Goal: Task Accomplishment & Management: Use online tool/utility

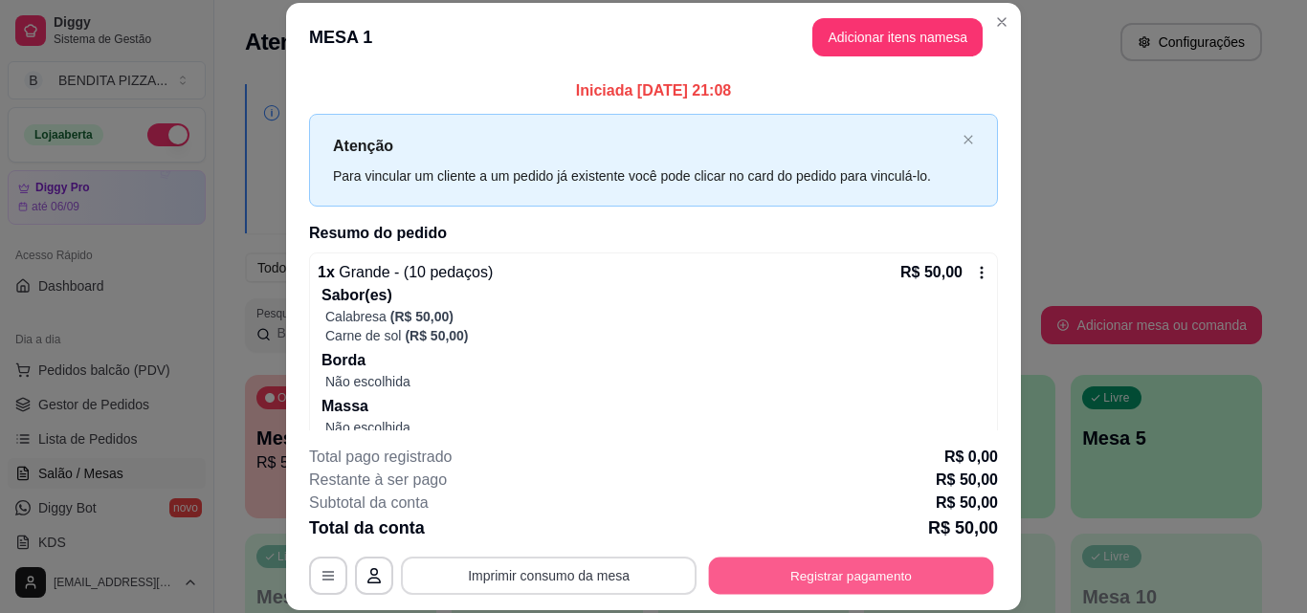
click at [790, 578] on button "Registrar pagamento" at bounding box center [851, 575] width 285 height 37
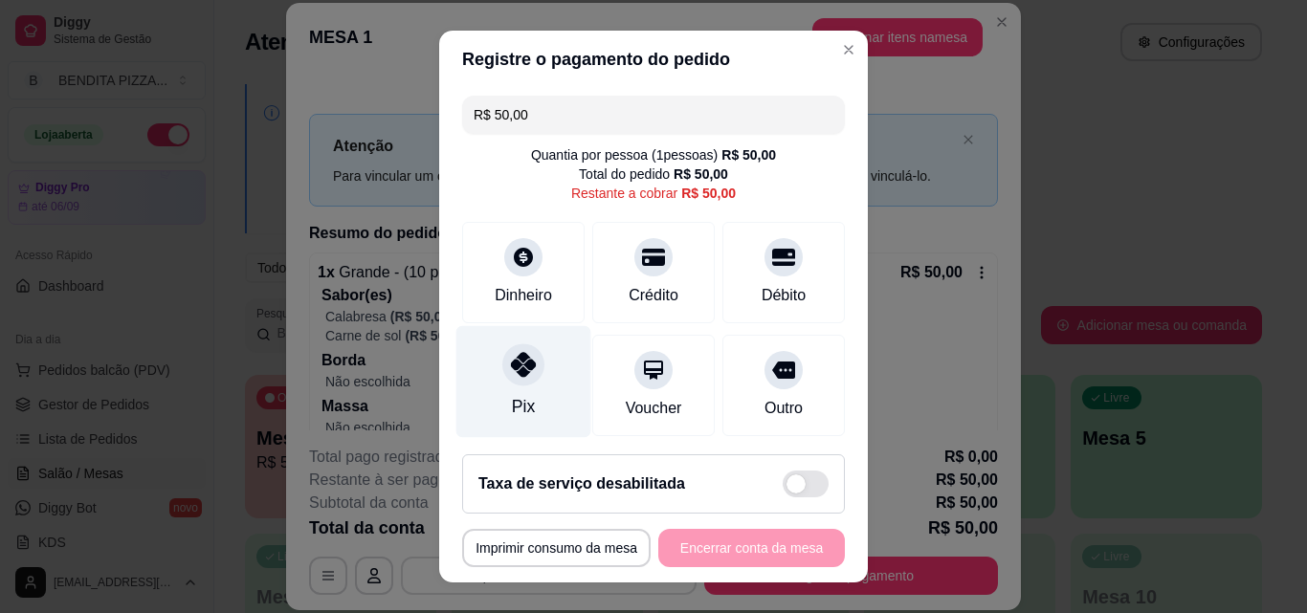
click at [519, 373] on icon at bounding box center [523, 364] width 25 height 25
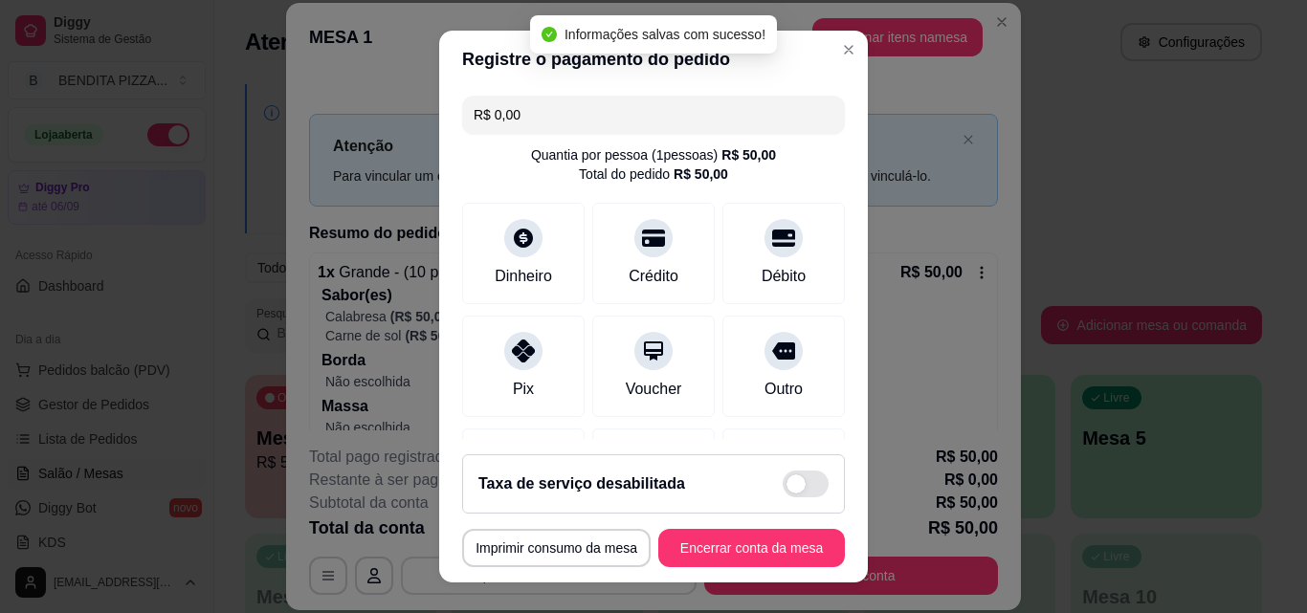
type input "R$ 0,00"
click at [734, 540] on button "Encerrar conta da mesa" at bounding box center [751, 548] width 181 height 37
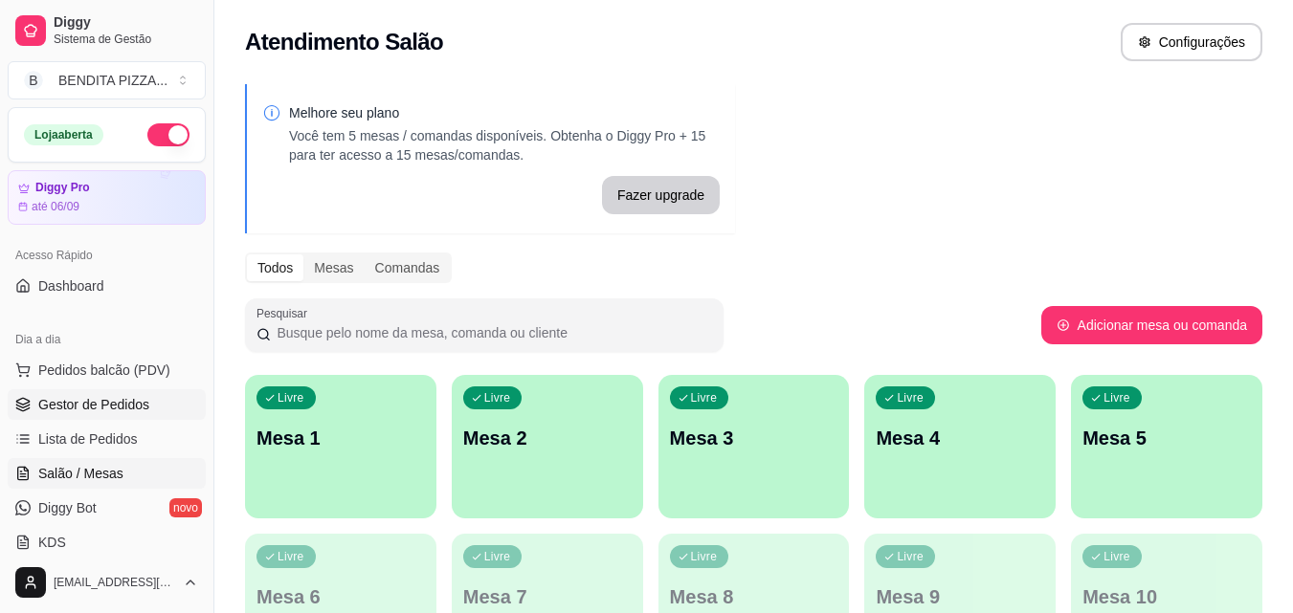
click at [125, 414] on link "Gestor de Pedidos" at bounding box center [107, 404] width 198 height 31
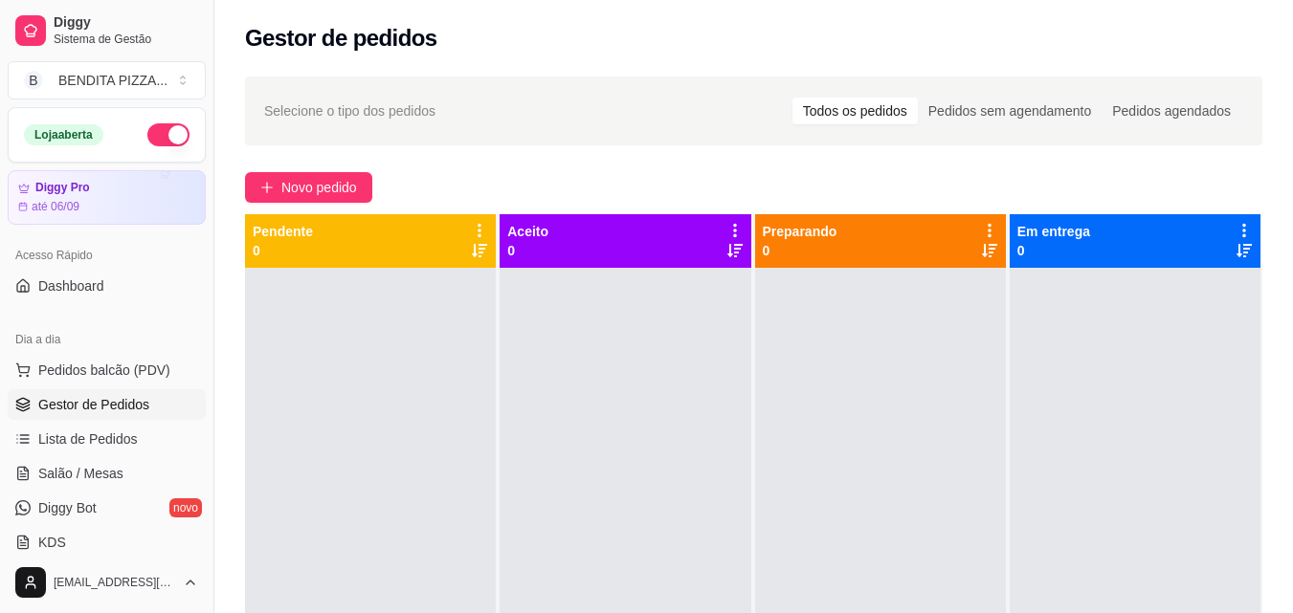
click at [112, 353] on div "Dia a dia" at bounding box center [107, 339] width 198 height 31
click at [116, 368] on span "Pedidos balcão (PDV)" at bounding box center [104, 370] width 132 height 19
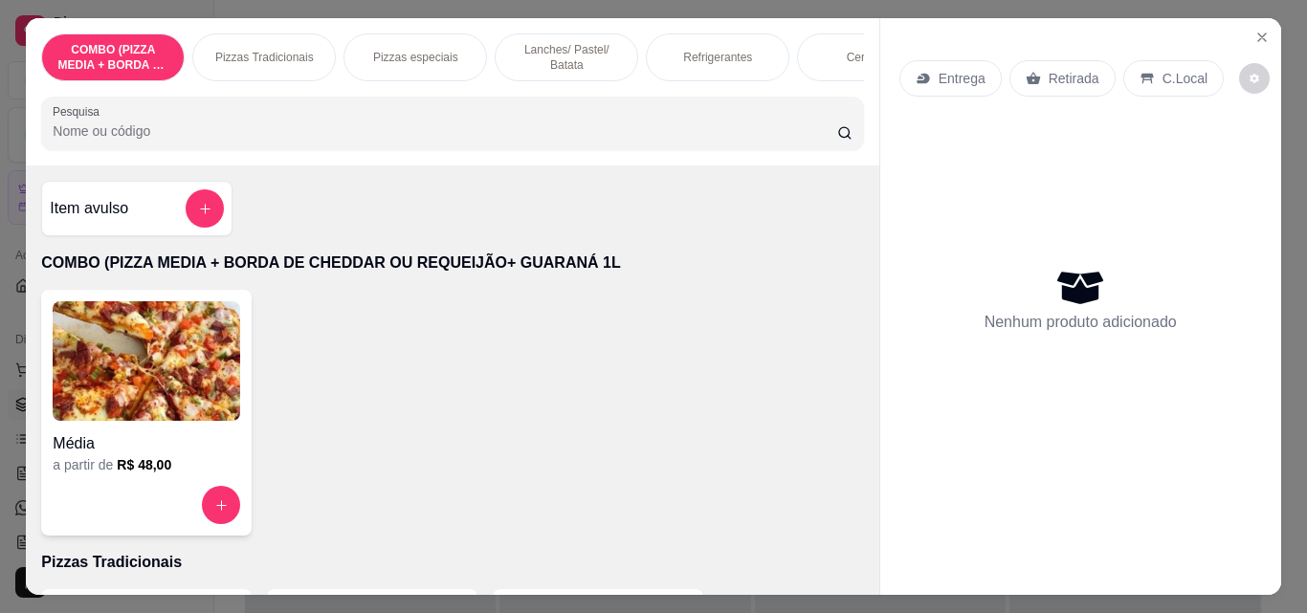
click at [303, 51] on p "Pizzas Tradicionais" at bounding box center [264, 57] width 99 height 15
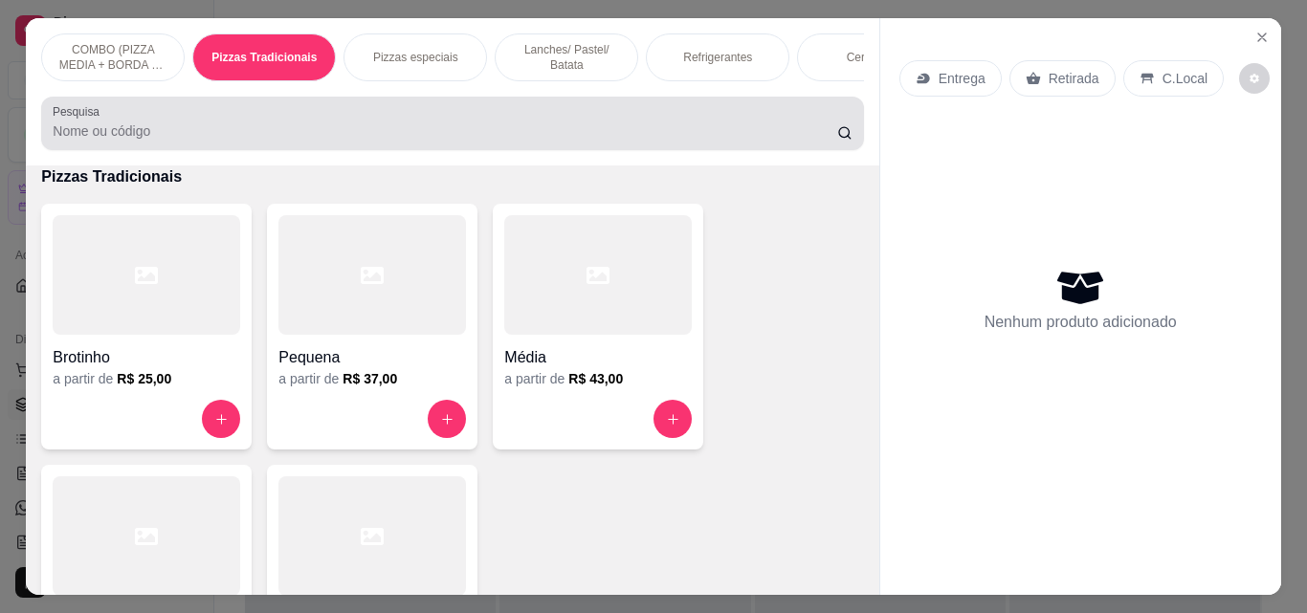
scroll to position [50, 0]
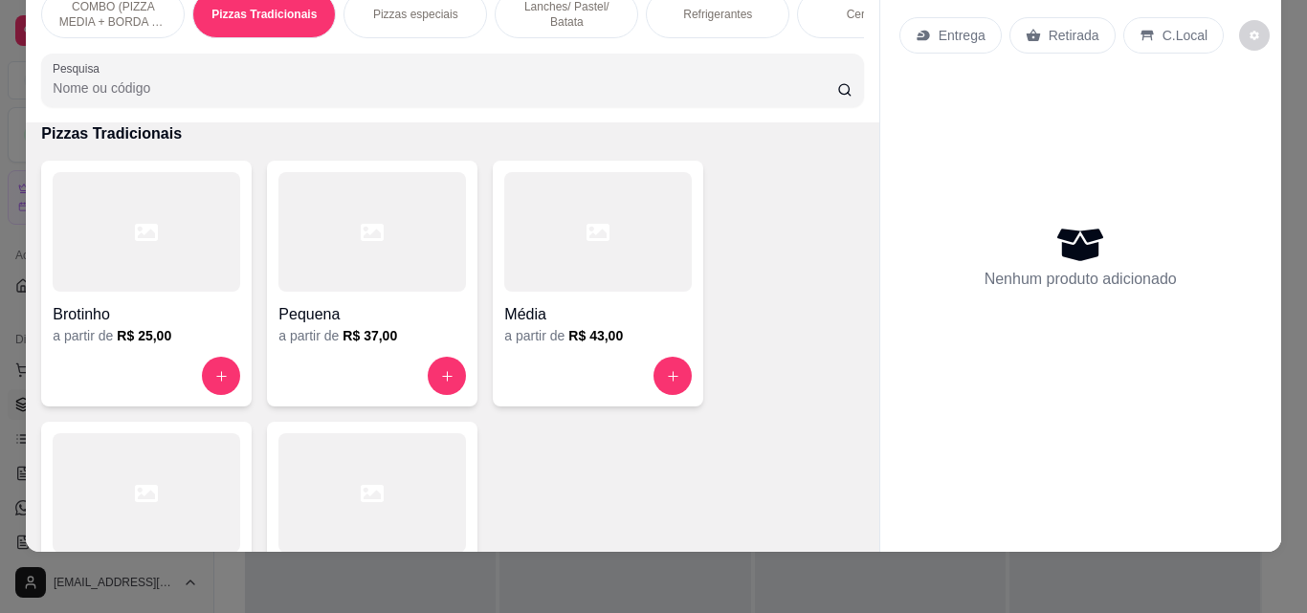
click at [156, 488] on div at bounding box center [147, 493] width 188 height 120
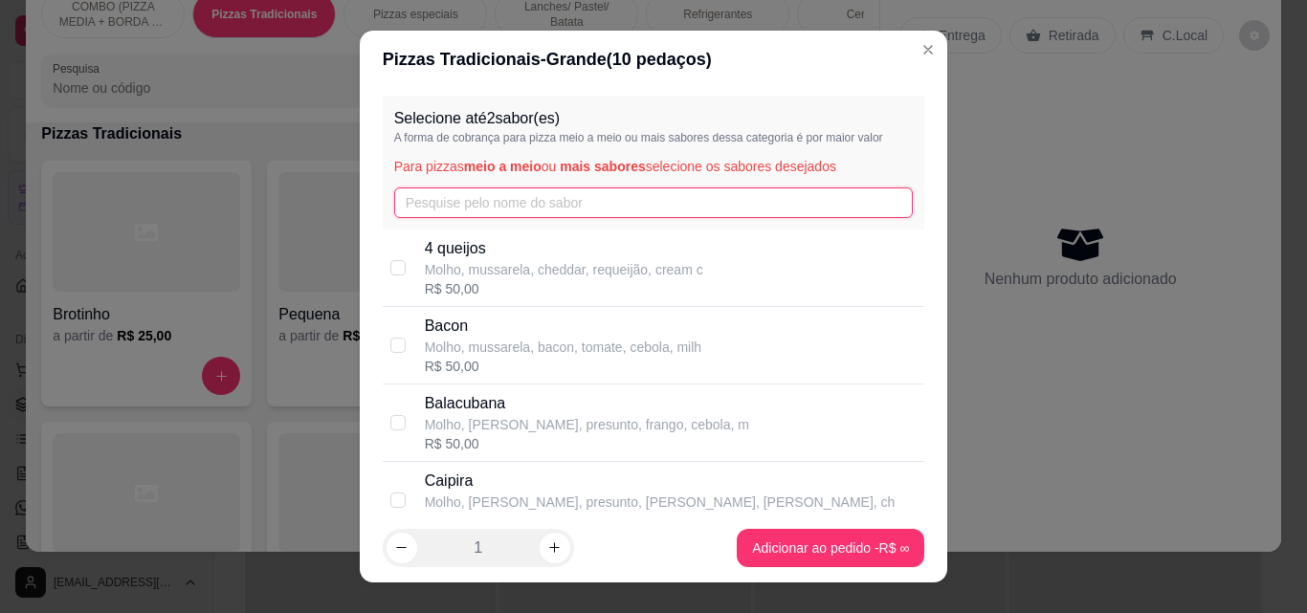
click at [464, 203] on input "text" at bounding box center [654, 203] width 520 height 31
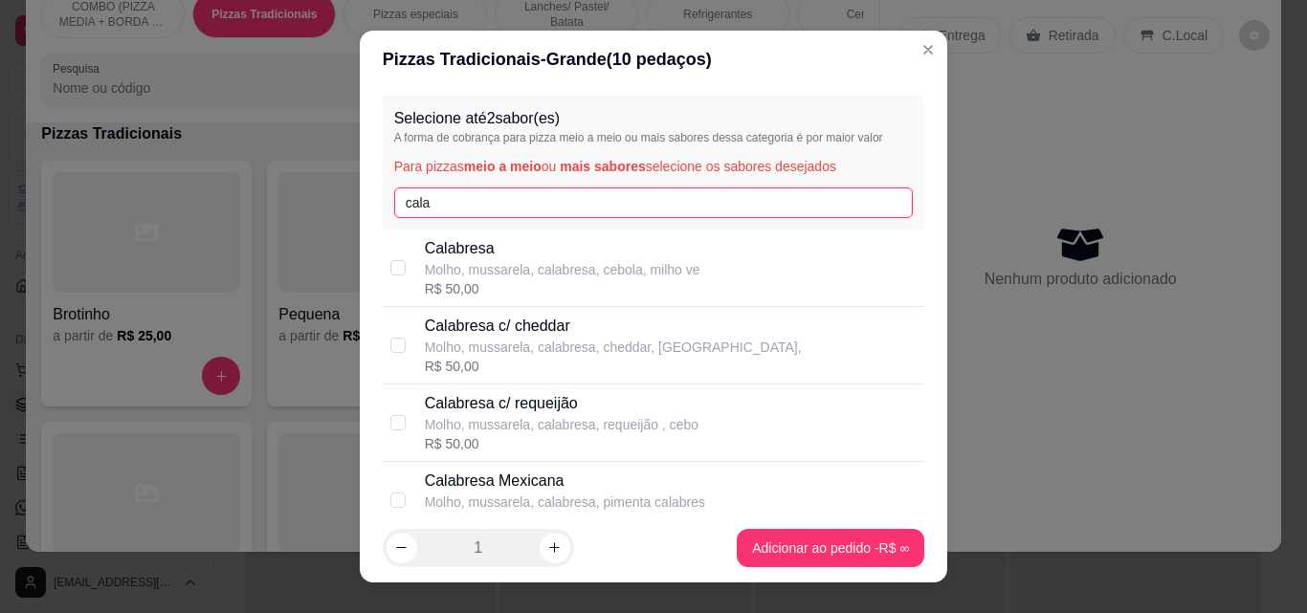
type input "cala"
click at [487, 298] on div "R$ 50,00" at bounding box center [563, 288] width 276 height 19
checkbox input "true"
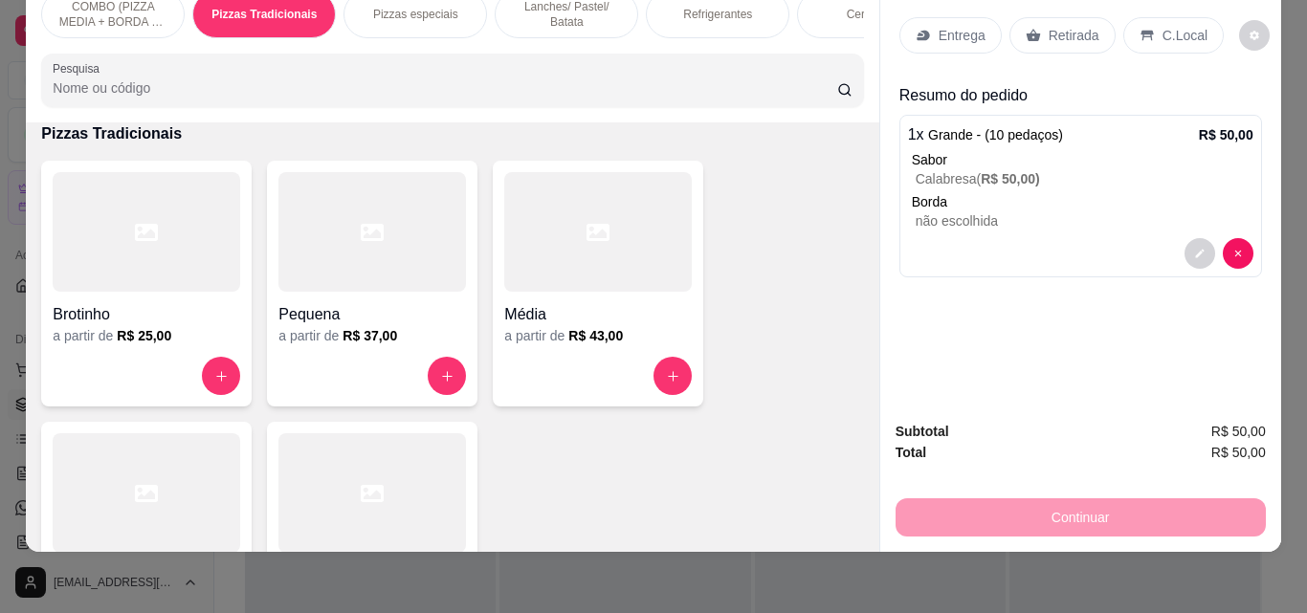
click at [923, 29] on icon at bounding box center [923, 35] width 15 height 15
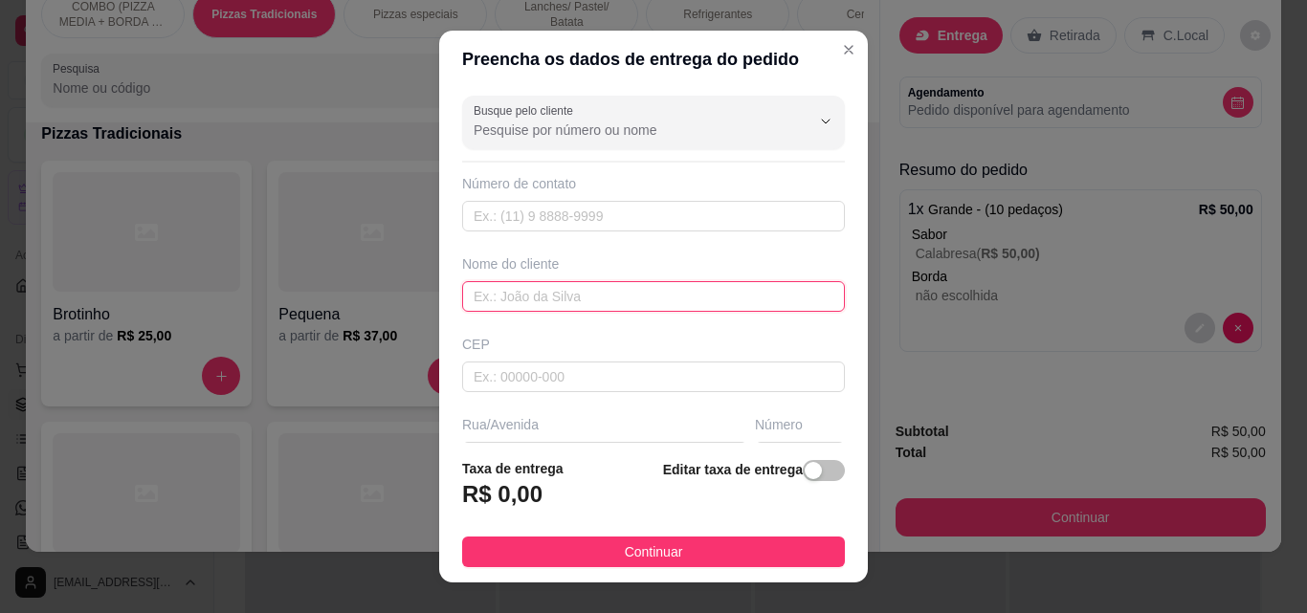
click at [526, 286] on input "text" at bounding box center [653, 296] width 383 height 31
type input "Miuda"
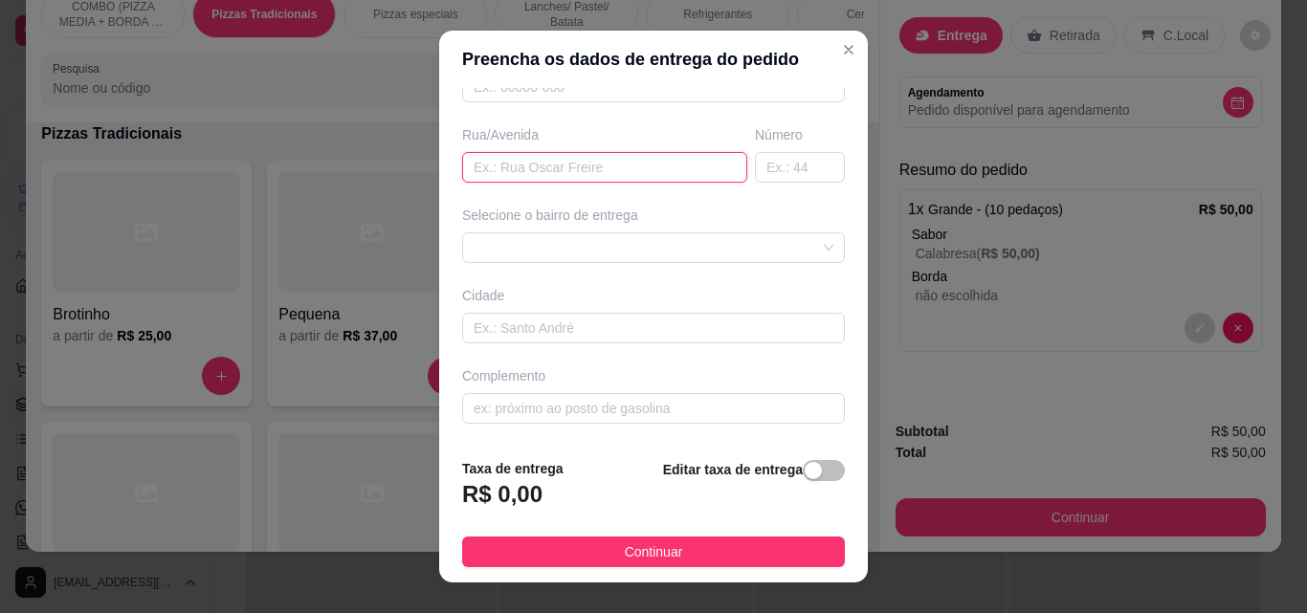
click at [612, 158] on input "text" at bounding box center [604, 167] width 285 height 31
type input "[PERSON_NAME]"
click at [802, 243] on div at bounding box center [653, 247] width 383 height 31
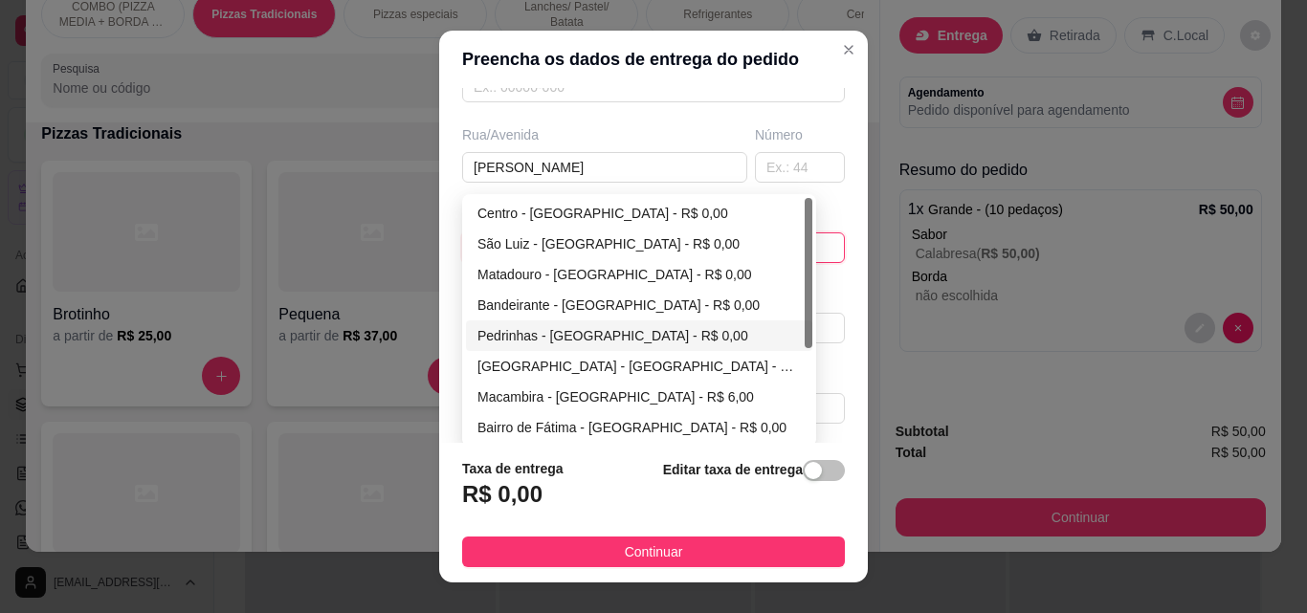
drag, startPoint x: 803, startPoint y: 349, endPoint x: 803, endPoint y: 426, distance: 76.5
click at [805, 426] on div at bounding box center [809, 320] width 8 height 245
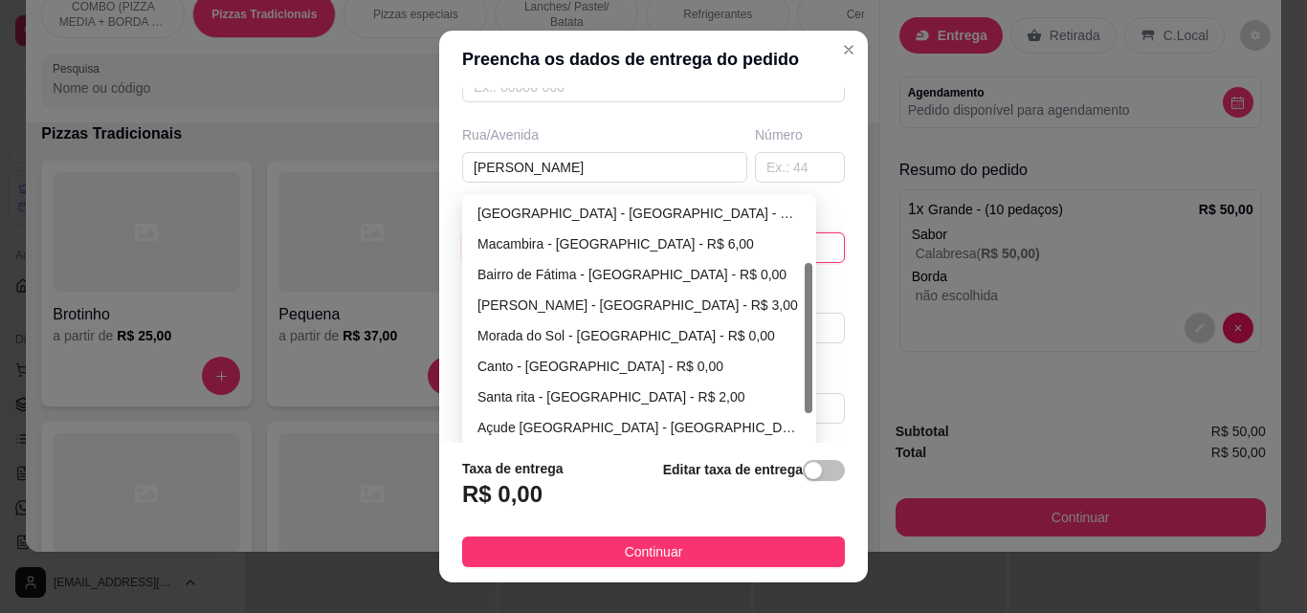
scroll to position [0, 0]
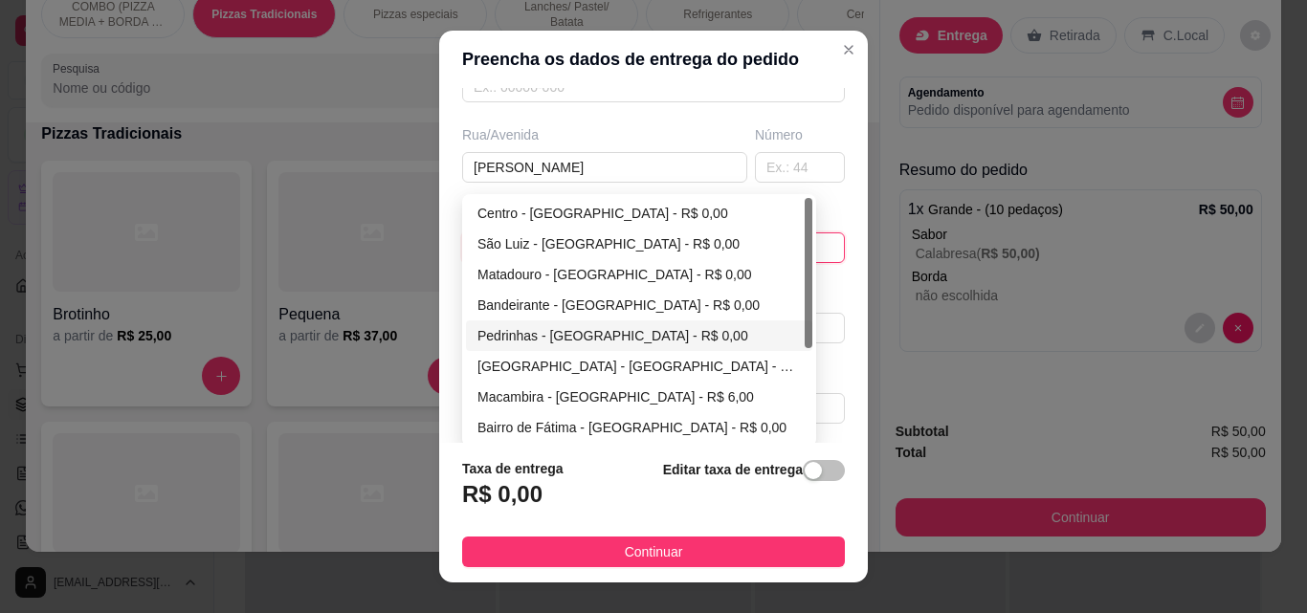
drag, startPoint x: 803, startPoint y: 343, endPoint x: 794, endPoint y: 237, distance: 106.5
click at [794, 237] on div "Centro - [GEOGRAPHIC_DATA] - R$ 0,00 [GEOGRAPHIC_DATA] - [GEOGRAPHIC_DATA] - R$…" at bounding box center [639, 320] width 346 height 245
click at [552, 239] on div "São Luiz - [GEOGRAPHIC_DATA] - R$ 0,00" at bounding box center [638, 243] width 323 height 21
type input "São Miguel do Tapuio"
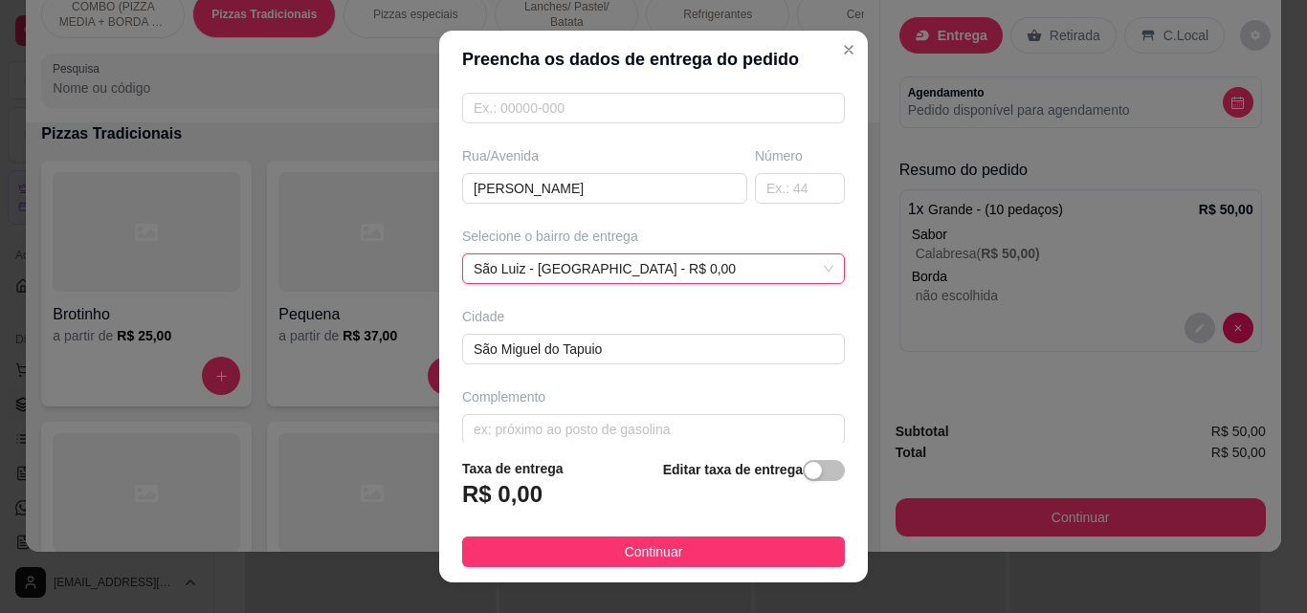
scroll to position [290, 0]
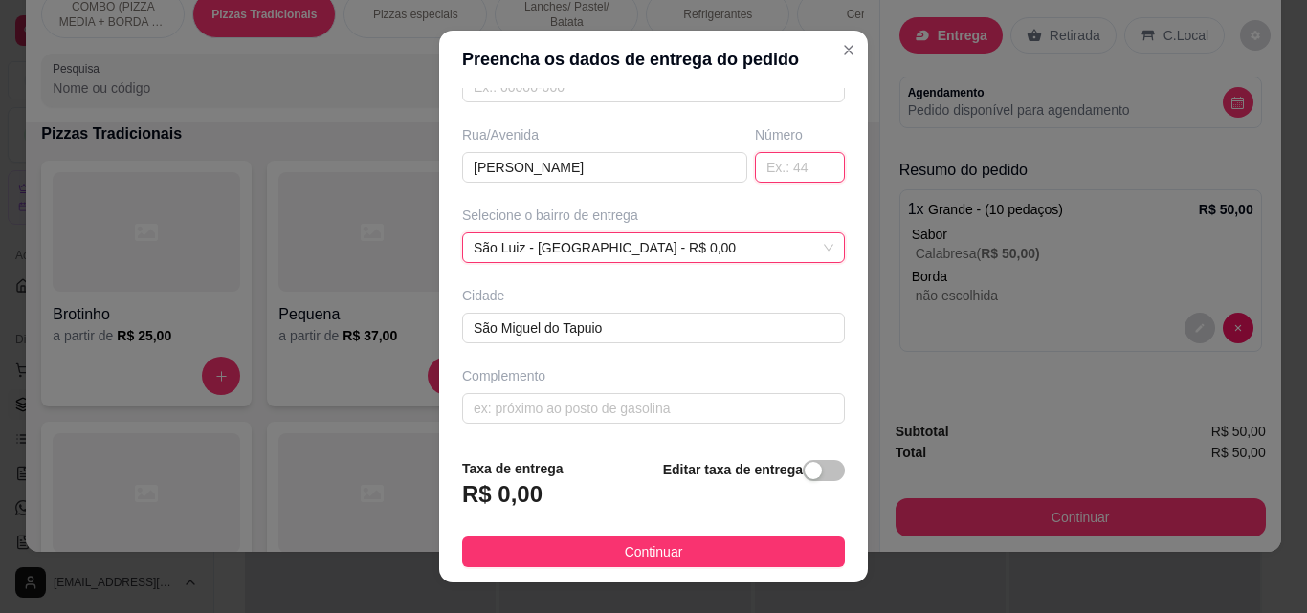
click at [755, 172] on input "text" at bounding box center [800, 167] width 90 height 31
type input "500"
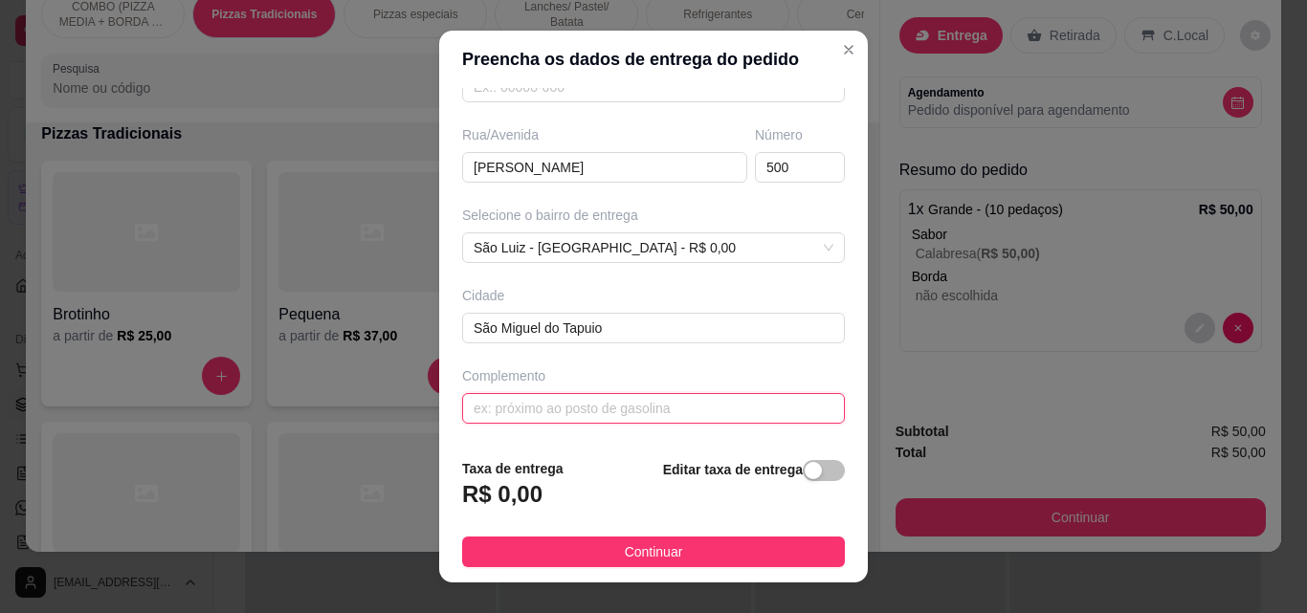
click at [623, 400] on input "text" at bounding box center [653, 408] width 383 height 31
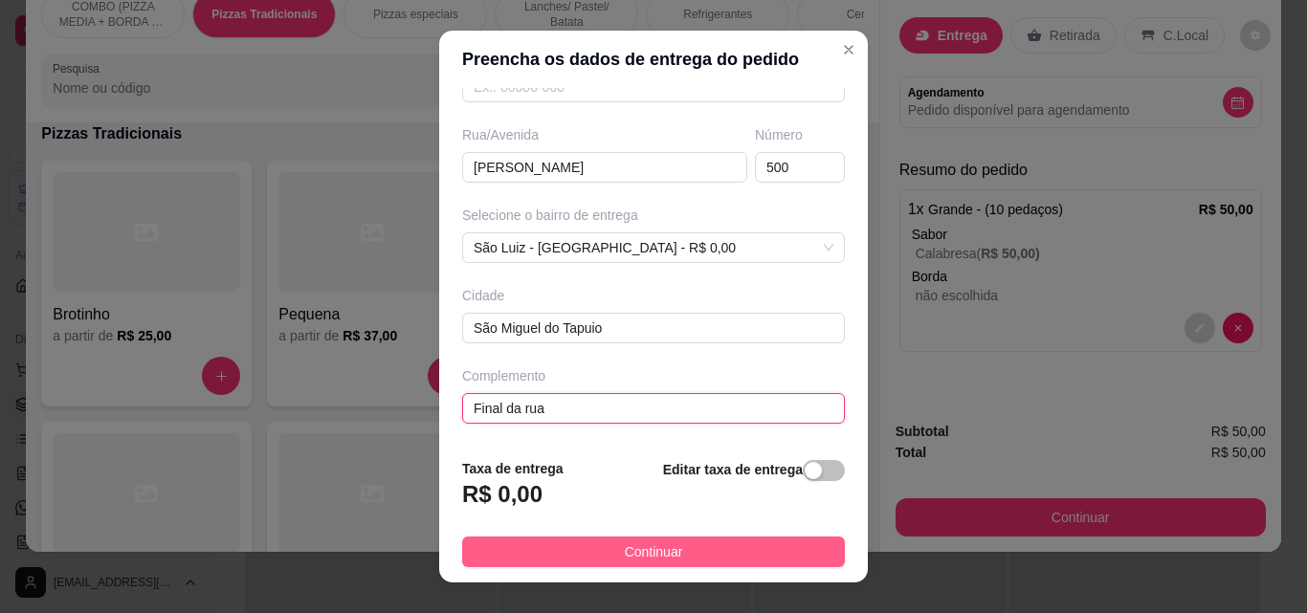
type input "Final da rua"
click at [625, 550] on span "Continuar" at bounding box center [654, 552] width 58 height 21
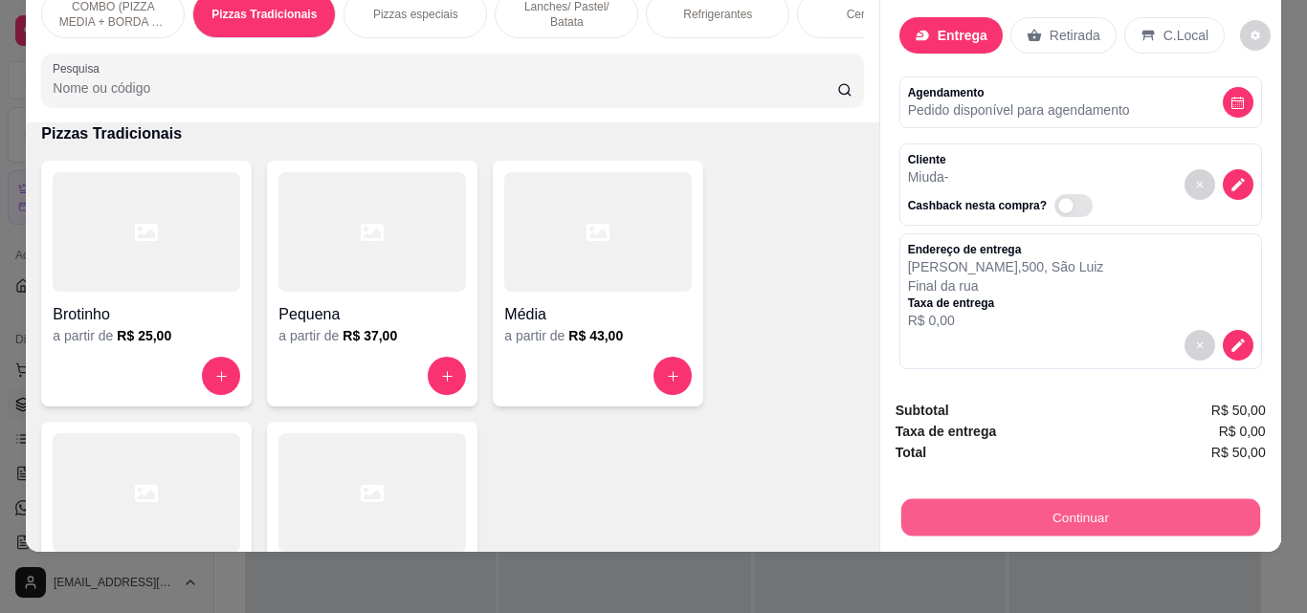
click at [1063, 504] on button "Continuar" at bounding box center [1079, 516] width 359 height 37
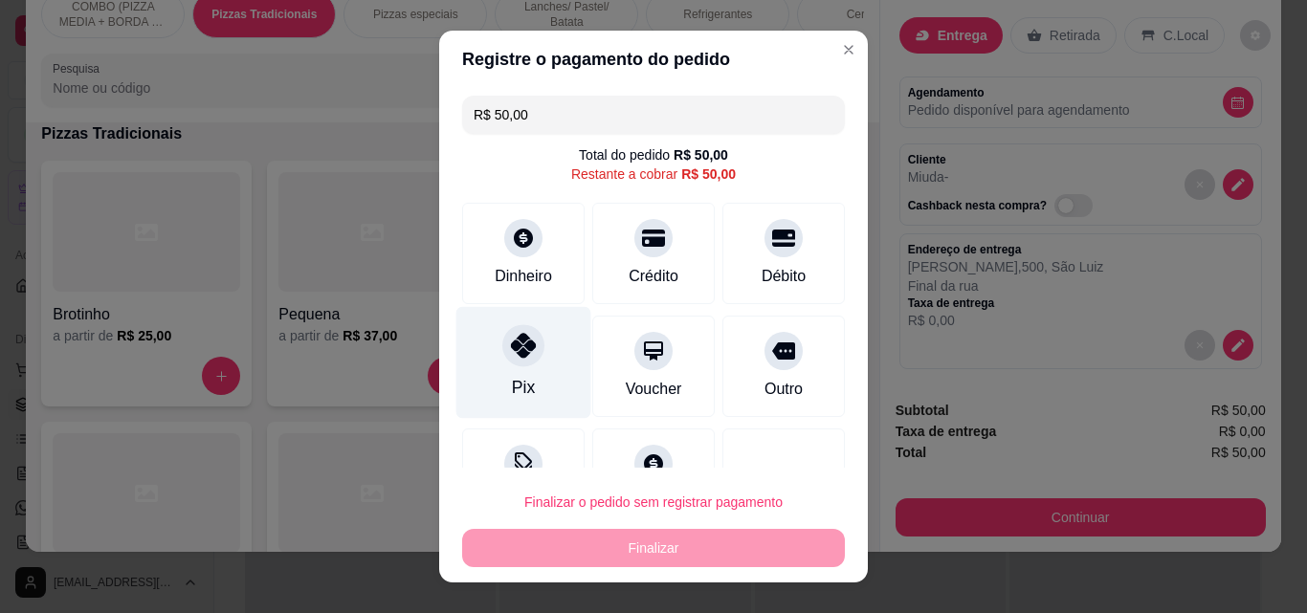
click at [514, 364] on div at bounding box center [523, 345] width 42 height 42
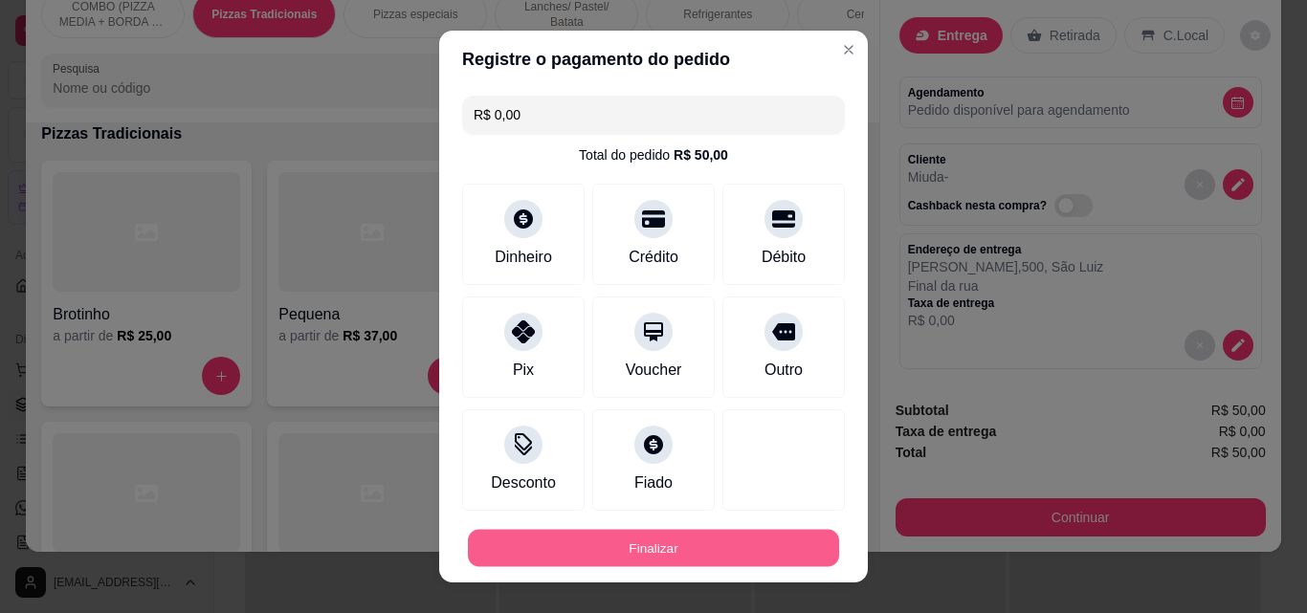
click at [594, 537] on button "Finalizar" at bounding box center [653, 548] width 371 height 37
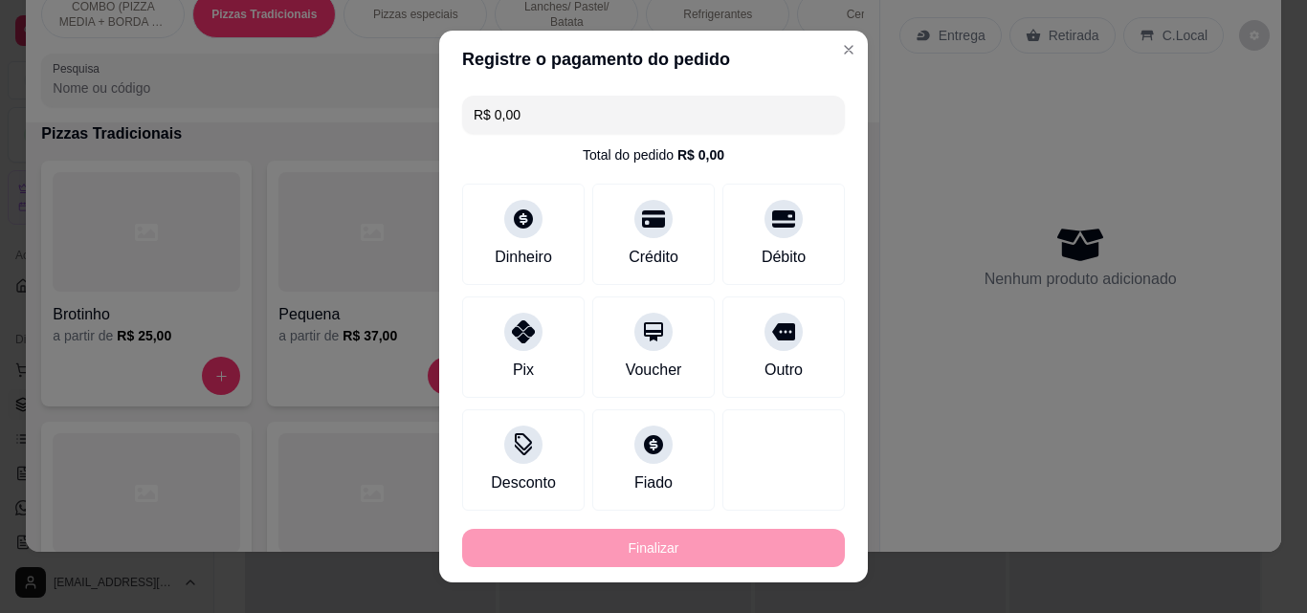
type input "-R$ 50,00"
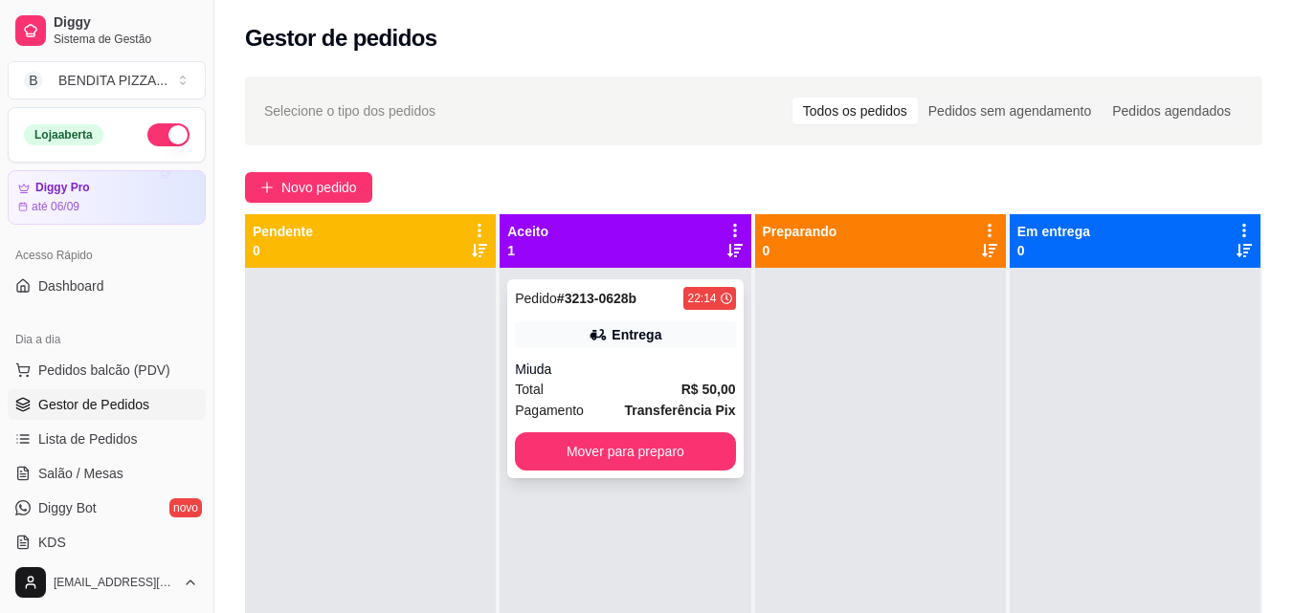
click at [633, 386] on div "Total R$ 50,00" at bounding box center [625, 389] width 220 height 21
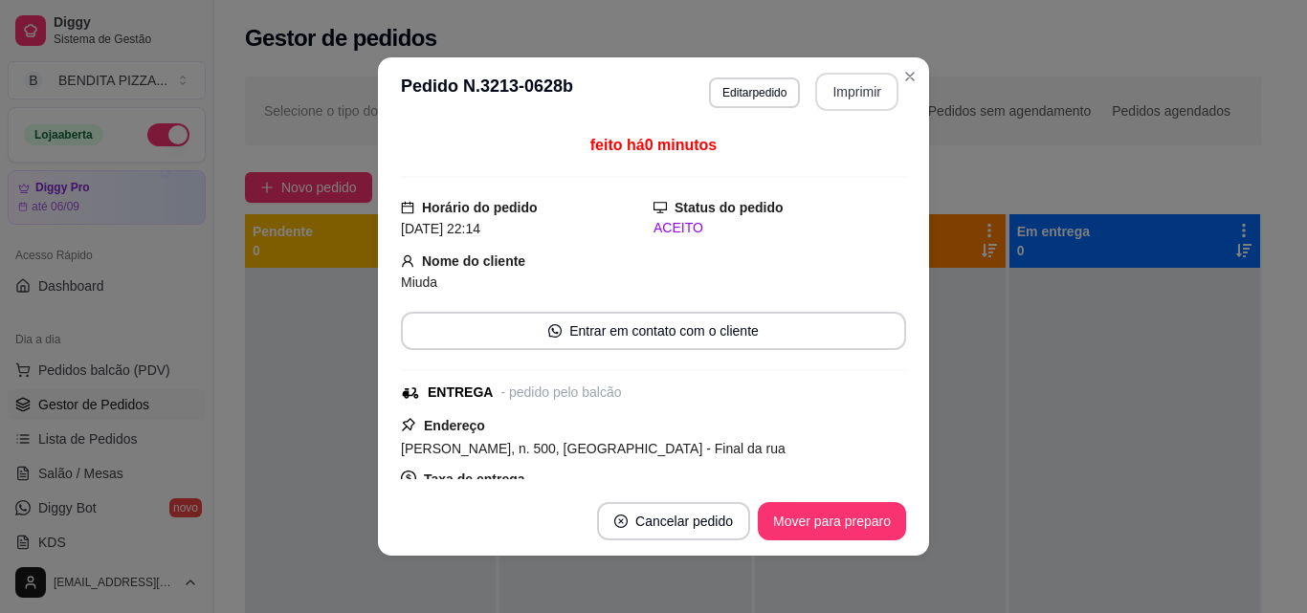
click at [815, 80] on button "Imprimir" at bounding box center [856, 92] width 83 height 38
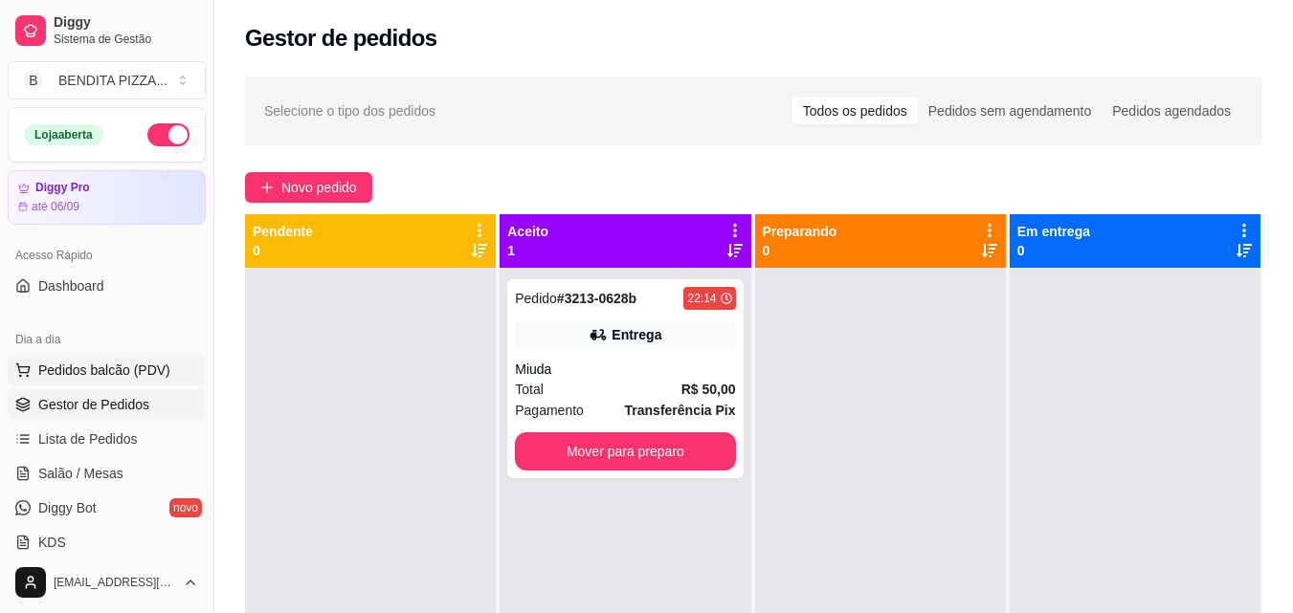
click at [132, 377] on span "Pedidos balcão (PDV)" at bounding box center [104, 370] width 132 height 19
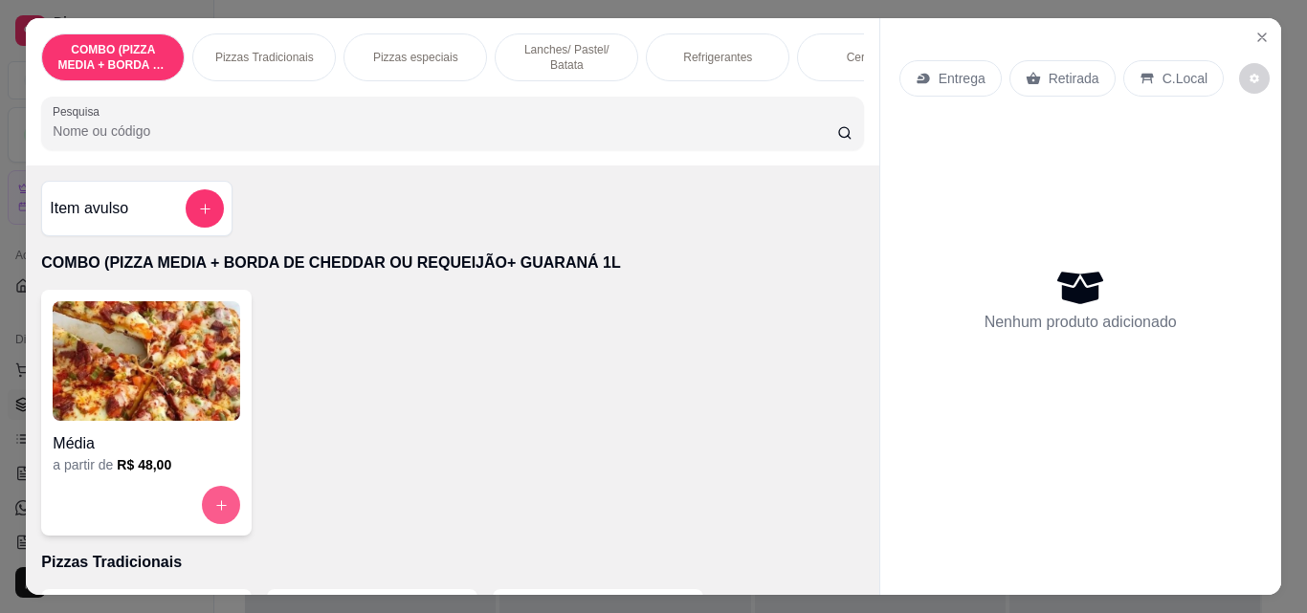
click at [219, 494] on div at bounding box center [147, 505] width 188 height 38
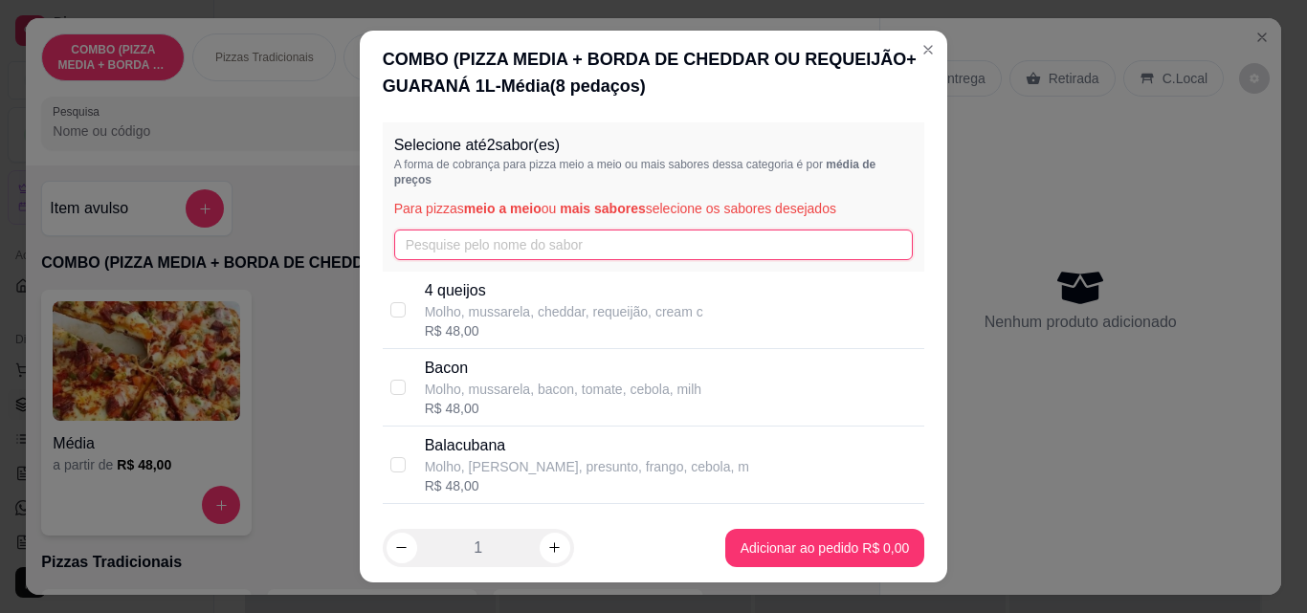
click at [498, 248] on input "text" at bounding box center [654, 245] width 520 height 31
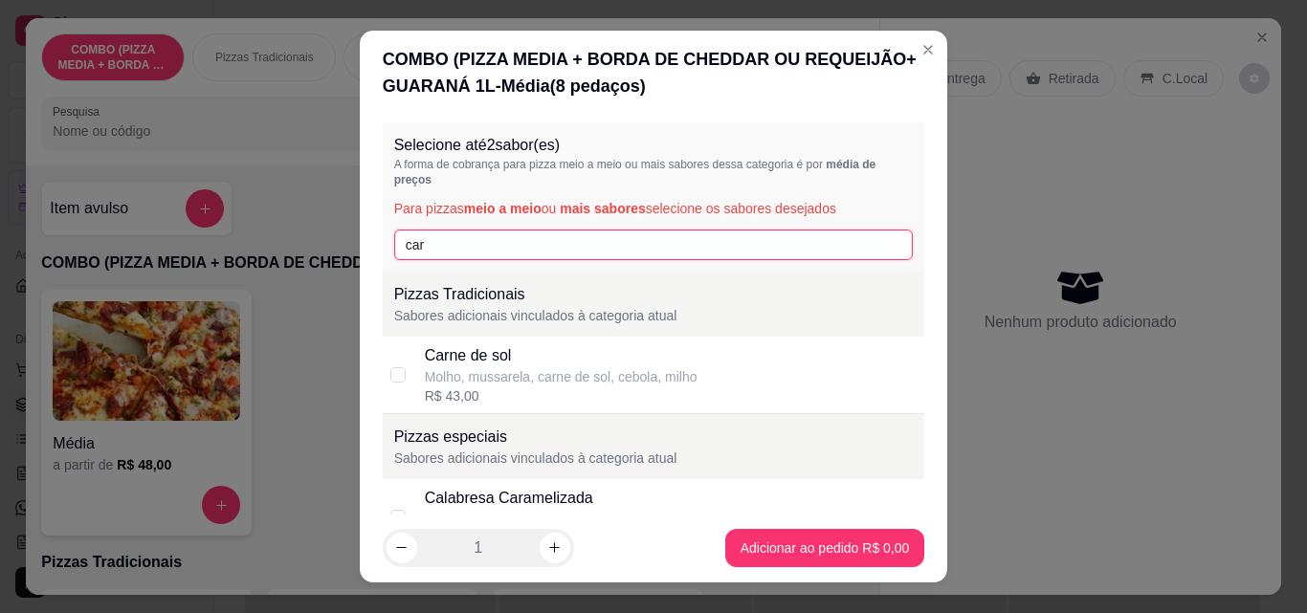
type input "car"
click at [443, 375] on div "Molho, mussarela, carne de sol, cebola, milho" at bounding box center [561, 376] width 273 height 19
checkbox input "true"
click at [449, 253] on input "car" at bounding box center [654, 245] width 520 height 31
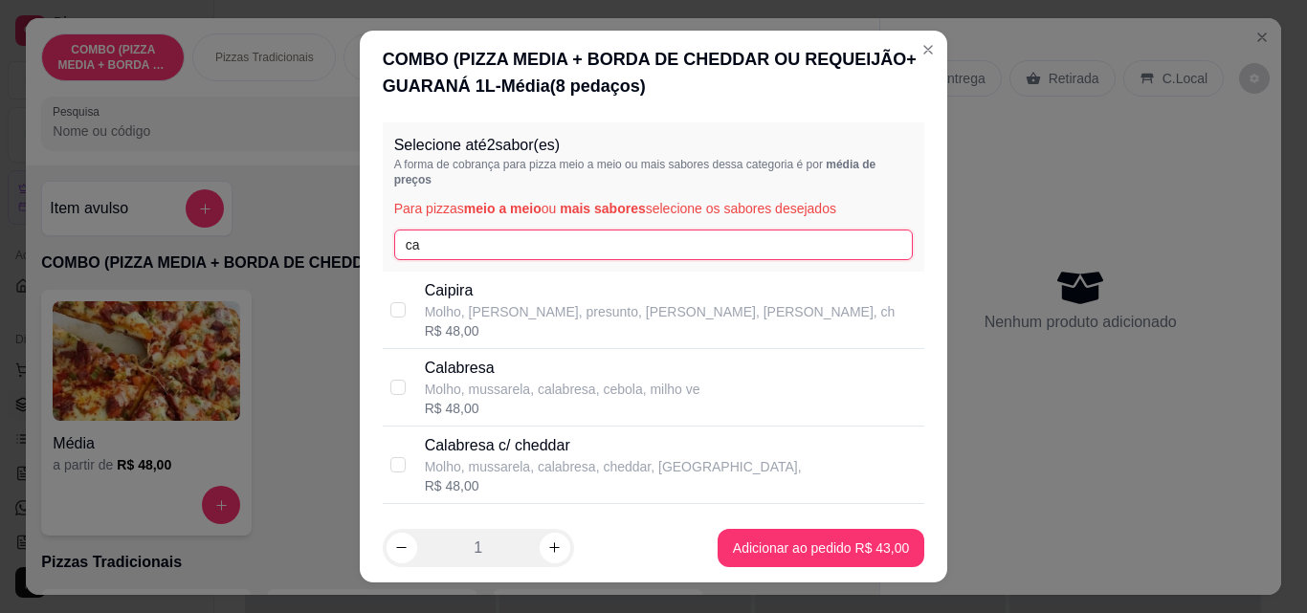
type input "c"
type input "fr"
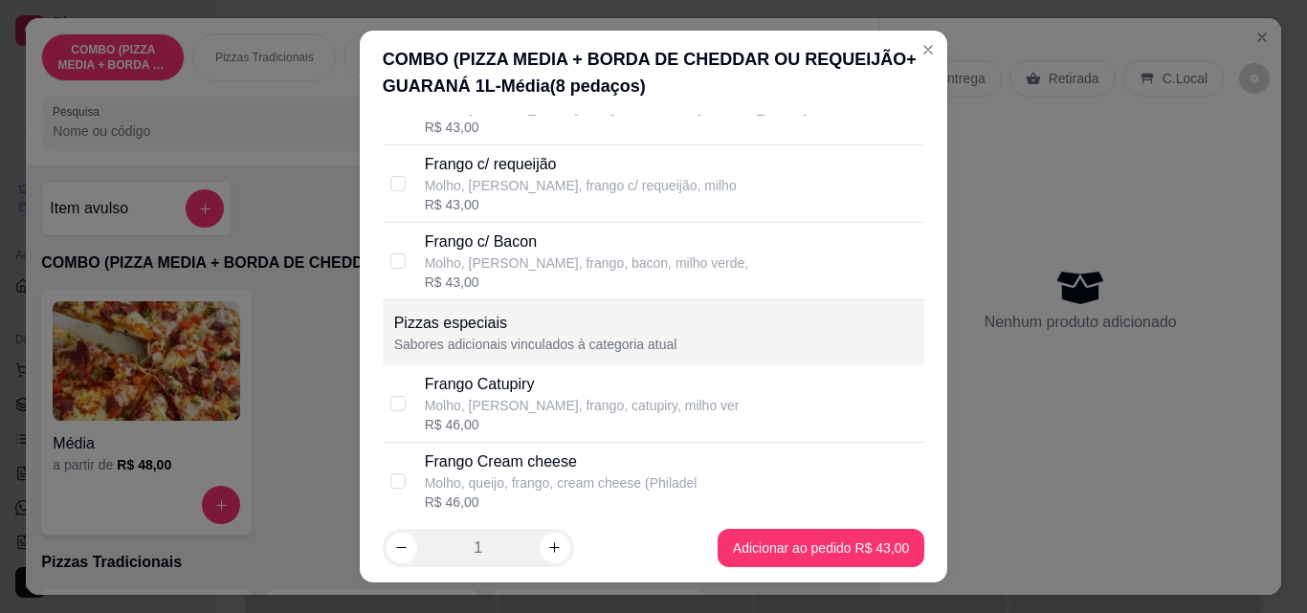
scroll to position [698, 0]
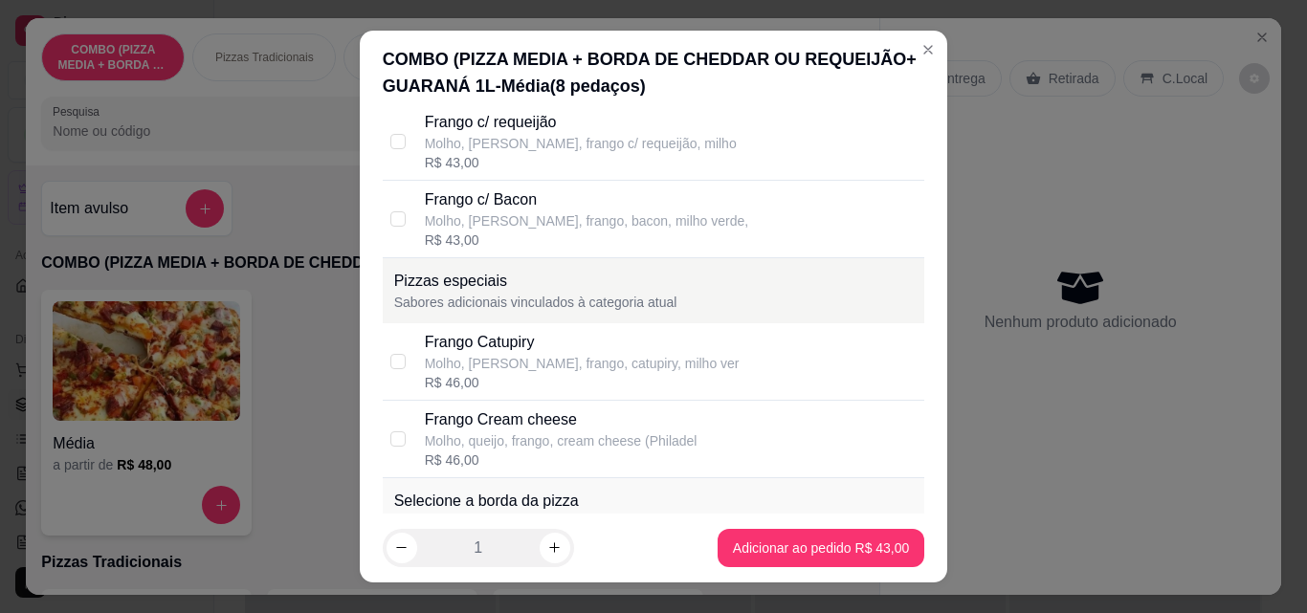
click at [539, 388] on div "R$ 46,00" at bounding box center [582, 382] width 315 height 19
checkbox input "true"
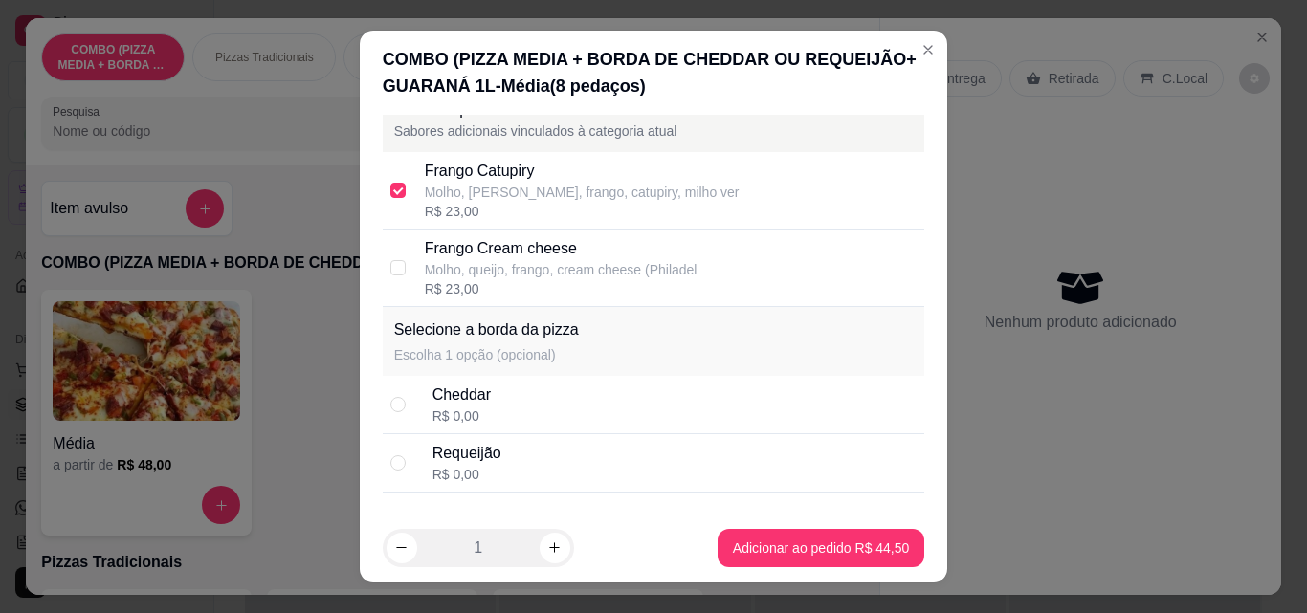
scroll to position [933, 0]
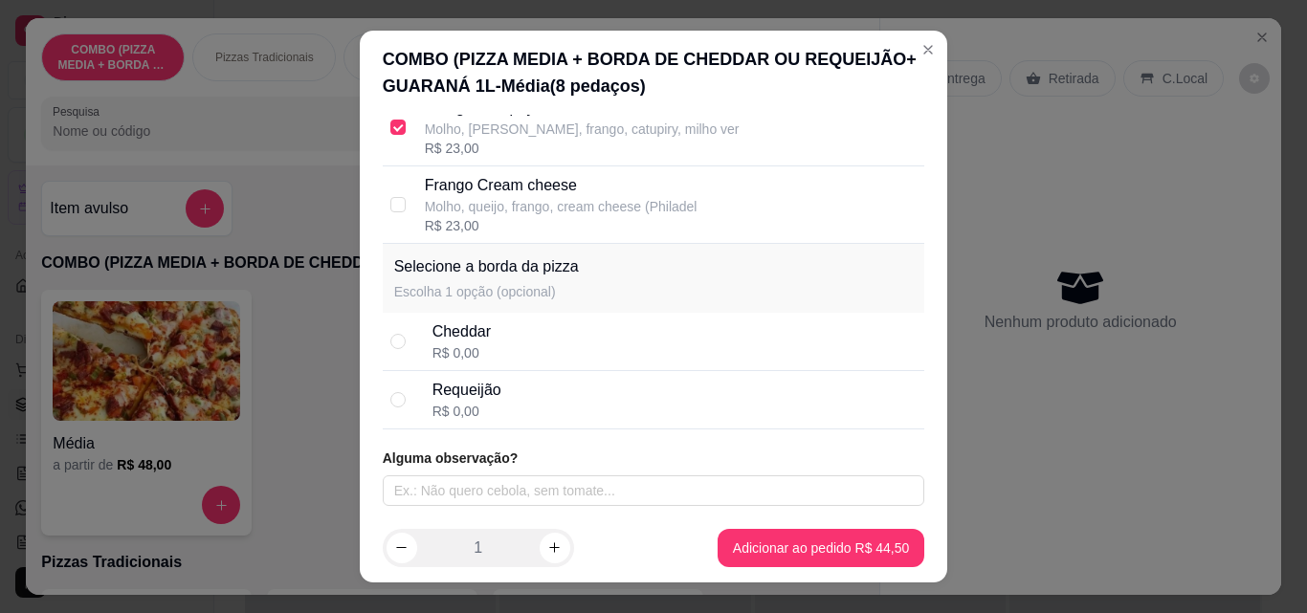
click at [556, 314] on div "Cheddar R$ 0,00" at bounding box center [654, 342] width 542 height 58
radio input "true"
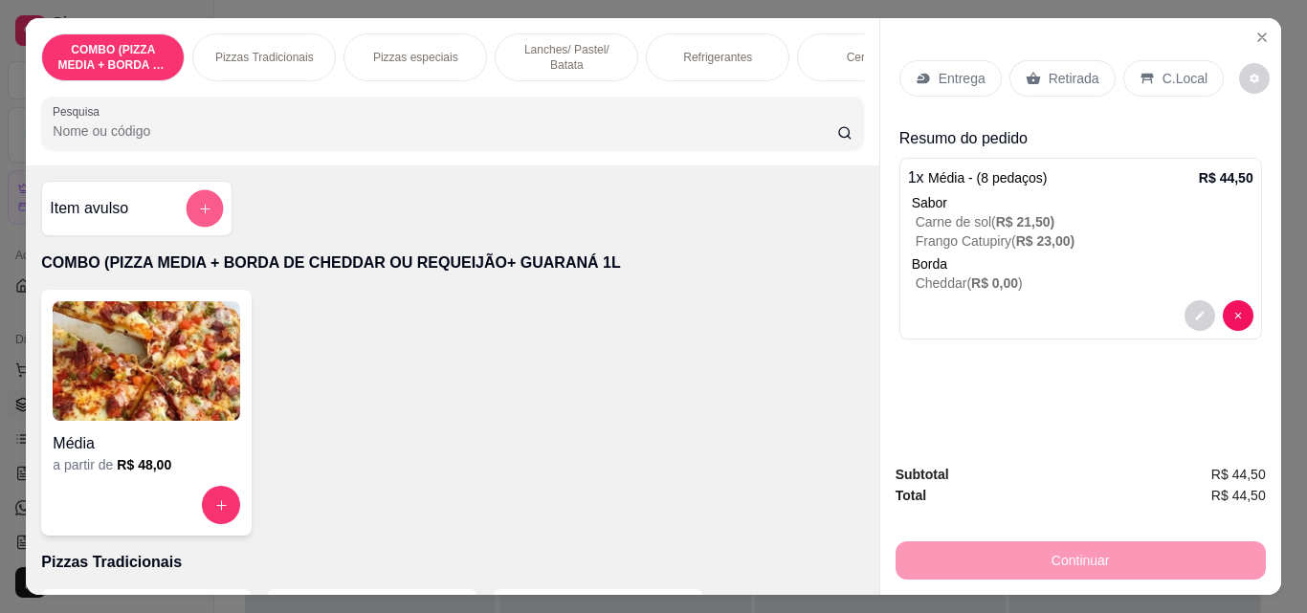
click at [204, 216] on icon "add-separate-item" at bounding box center [205, 209] width 14 height 14
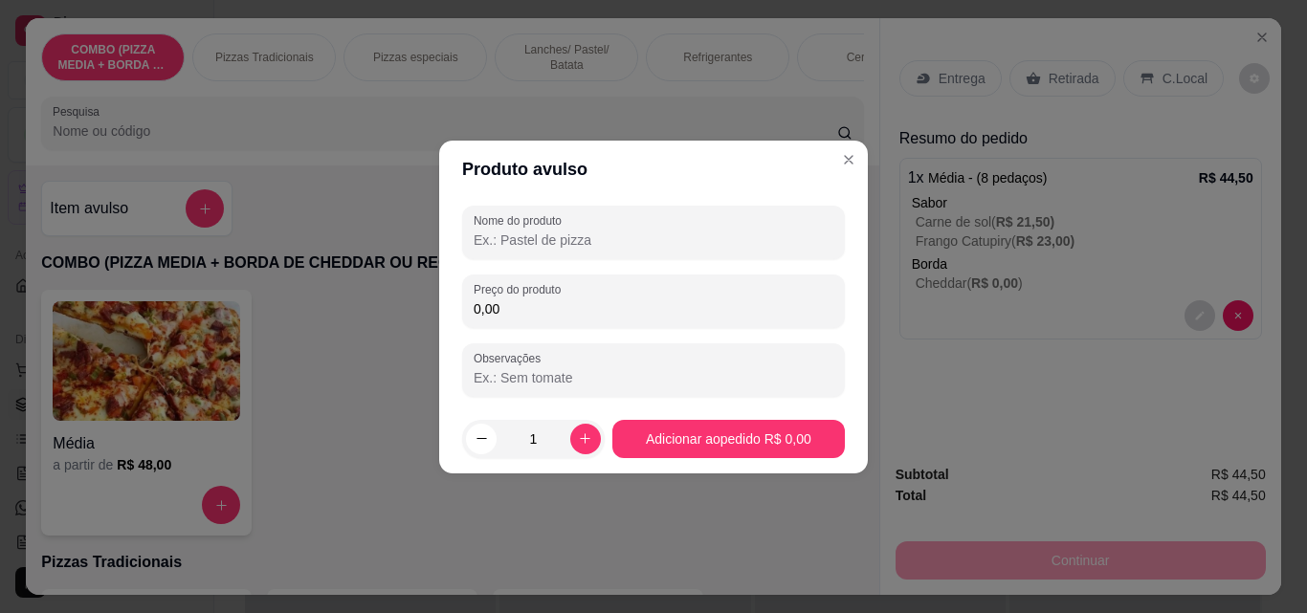
click at [564, 315] on input "0,00" at bounding box center [654, 308] width 360 height 19
type input "3,50"
click at [527, 259] on div "Nome do produto Preço do produto 3,50 Observações" at bounding box center [653, 301] width 383 height 191
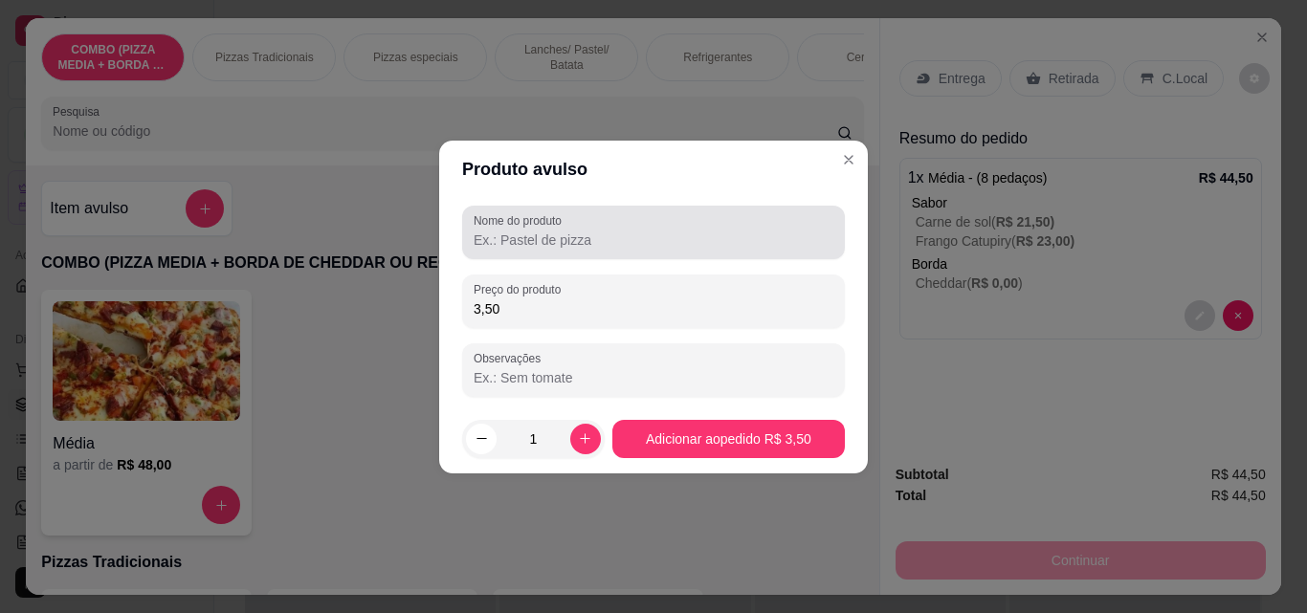
click at [514, 217] on label "Nome do produto" at bounding box center [521, 220] width 95 height 16
click at [514, 231] on input "Nome do produto" at bounding box center [654, 240] width 360 height 19
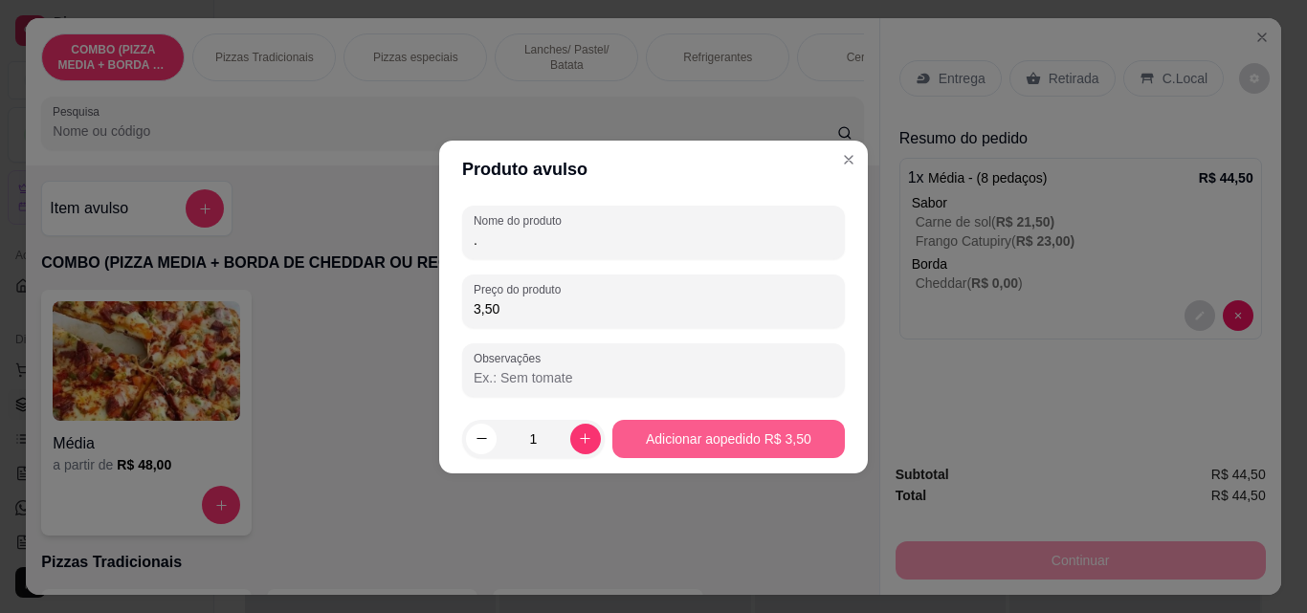
type input "."
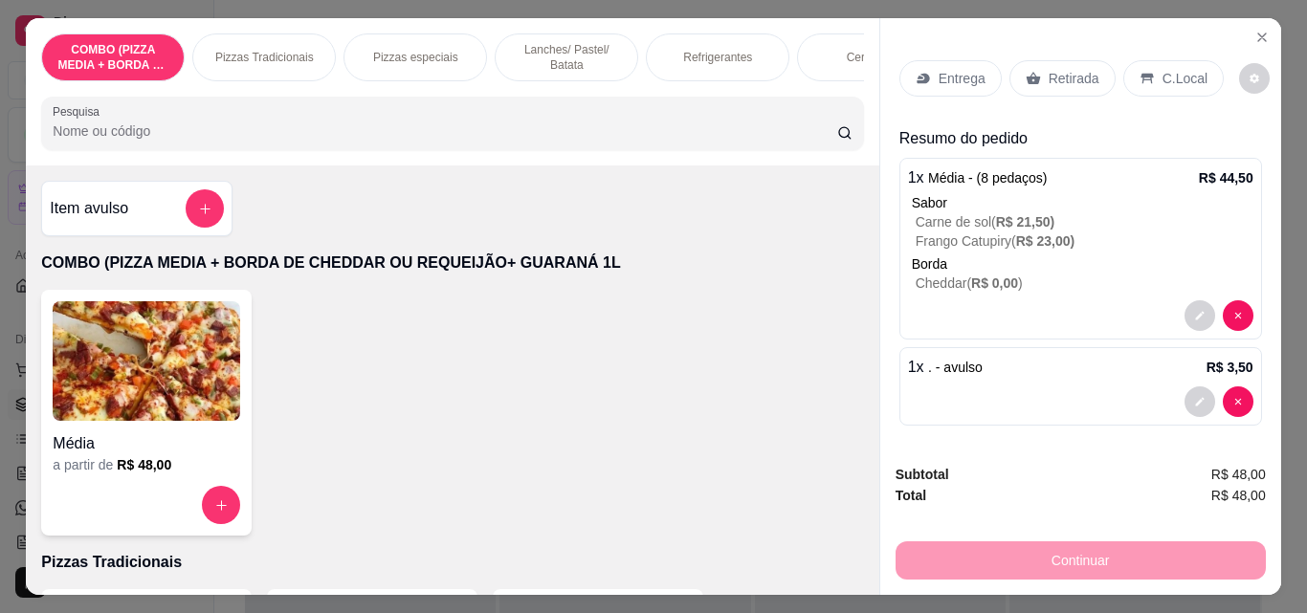
click at [951, 69] on p "Entrega" at bounding box center [962, 78] width 47 height 19
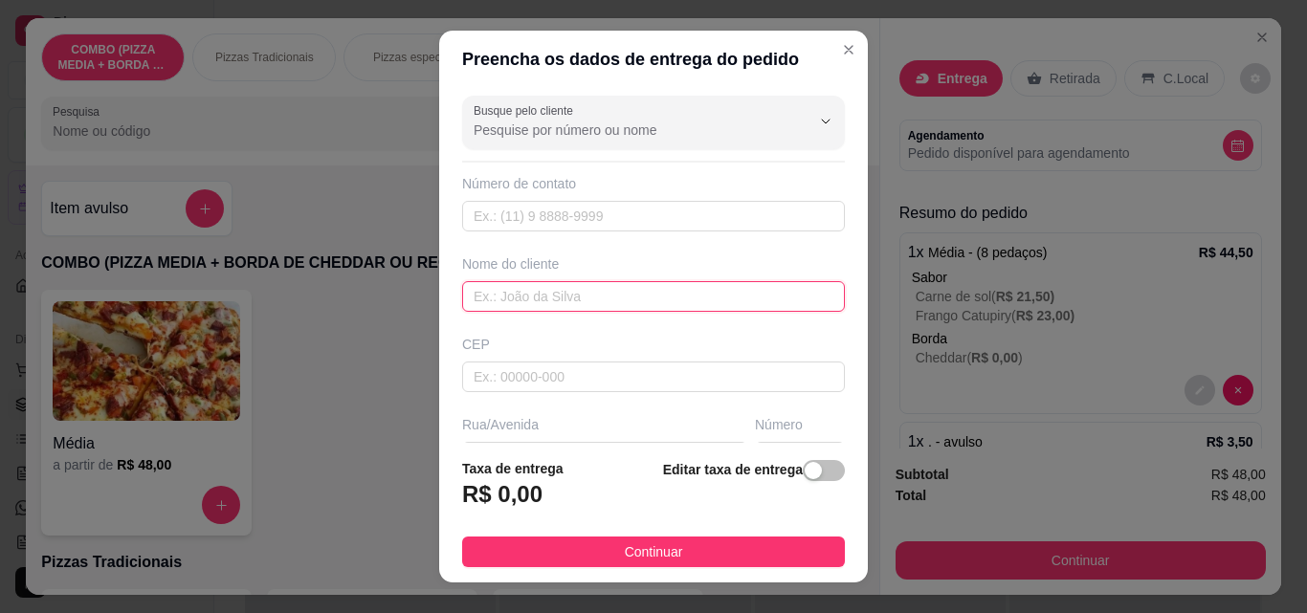
click at [523, 291] on input "text" at bounding box center [653, 296] width 383 height 31
type input "[PERSON_NAME]"
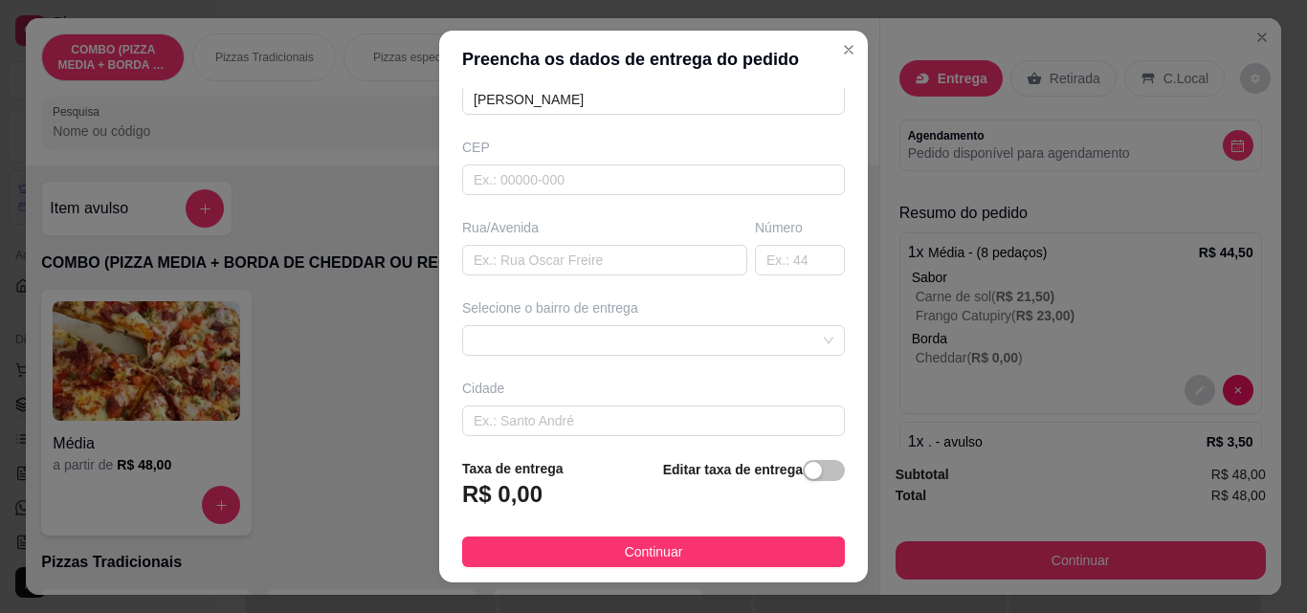
scroll to position [269, 0]
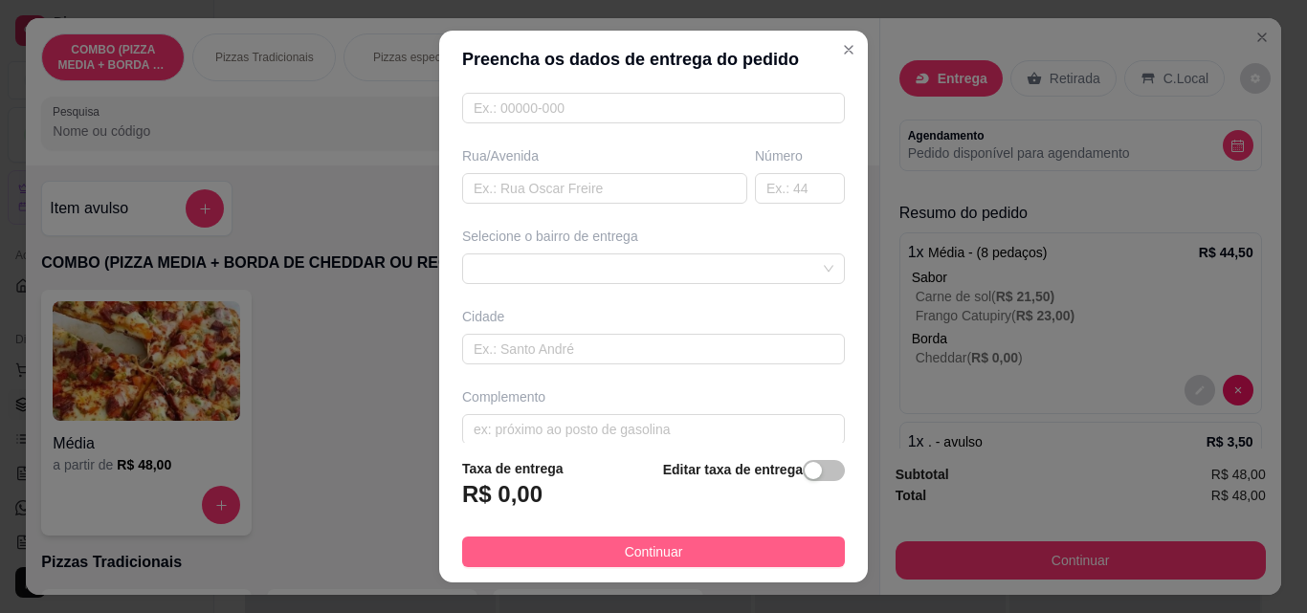
click at [725, 549] on button "Continuar" at bounding box center [653, 552] width 383 height 31
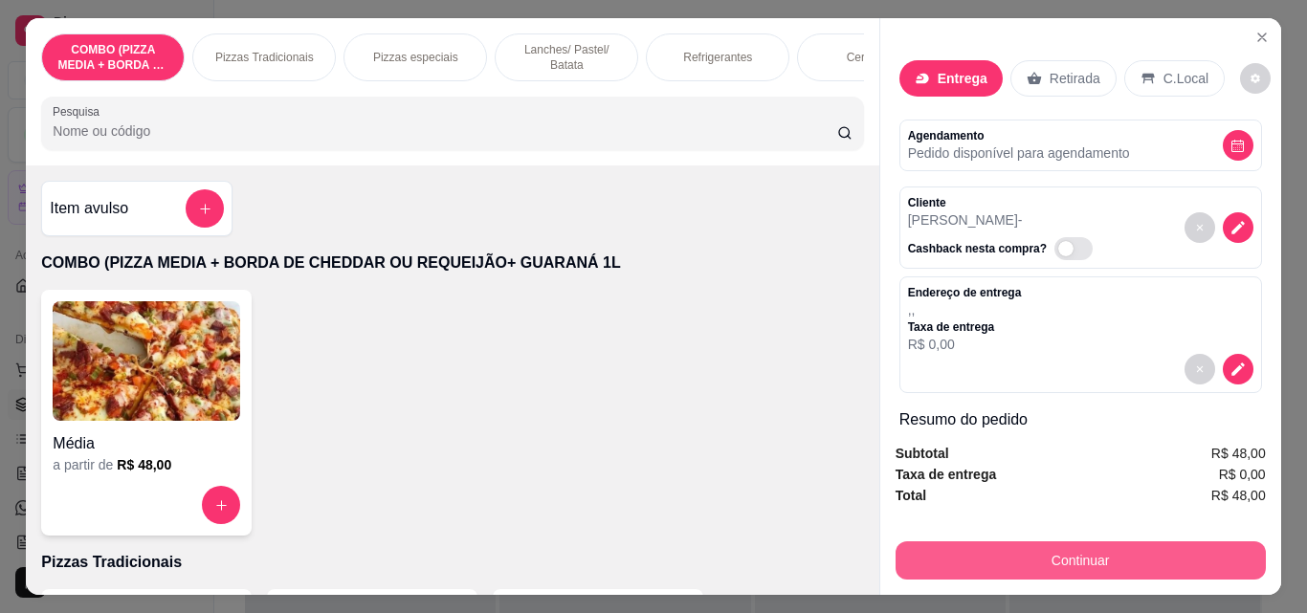
click at [1005, 547] on button "Continuar" at bounding box center [1080, 561] width 370 height 38
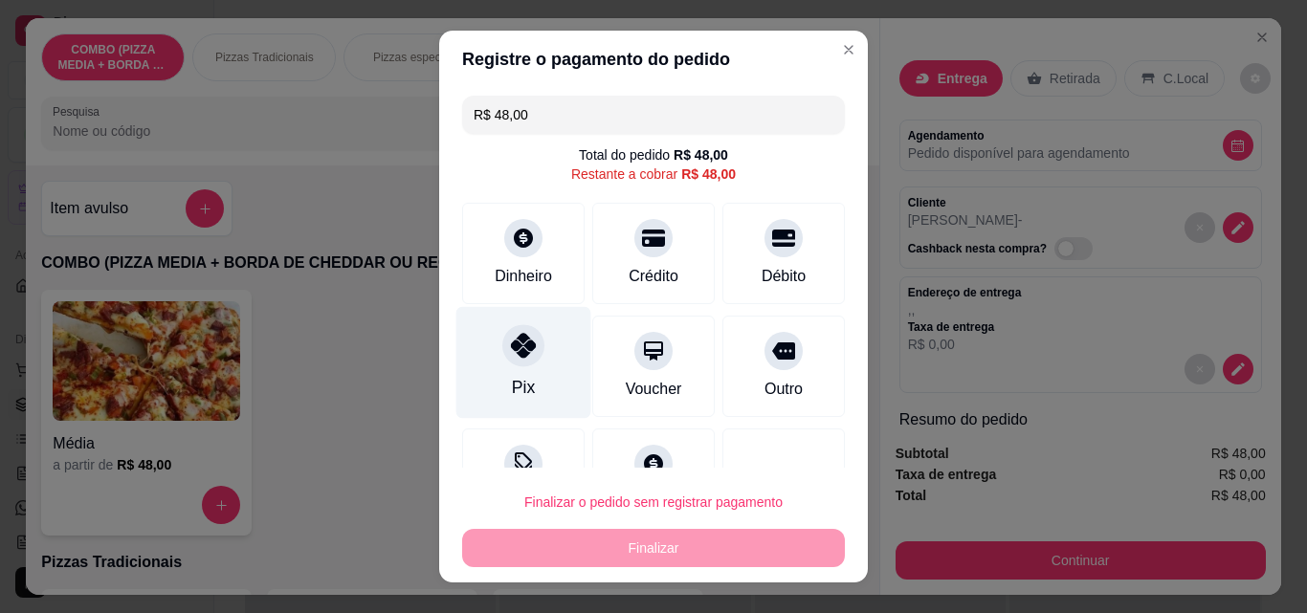
click at [511, 365] on div at bounding box center [523, 345] width 42 height 42
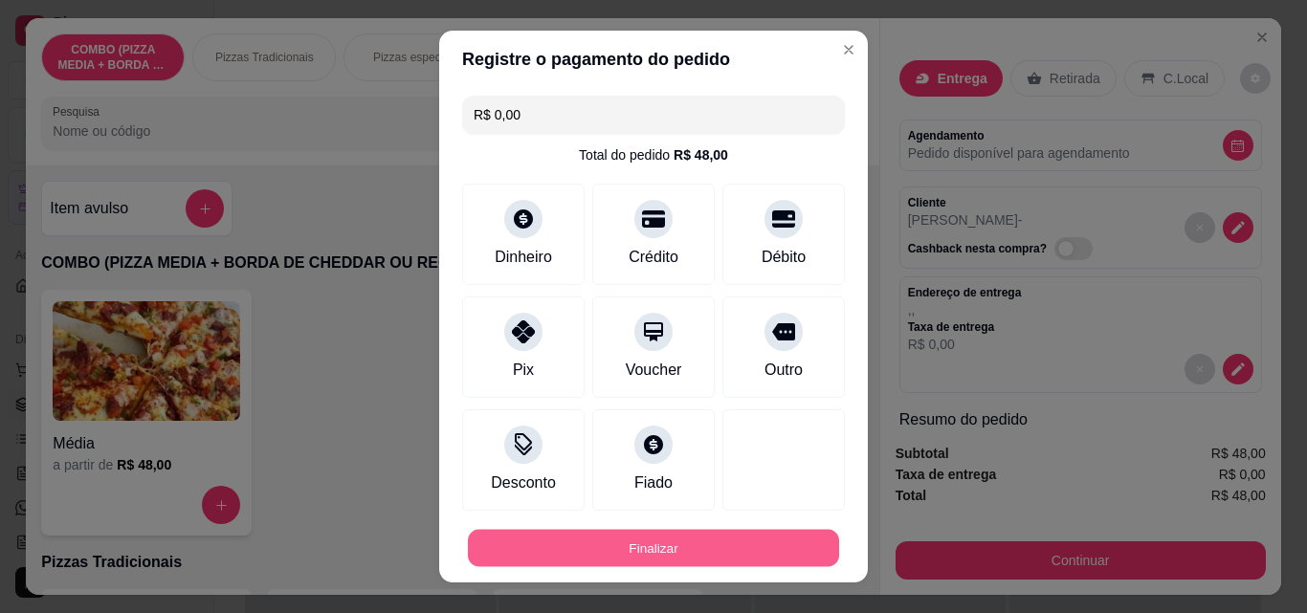
click at [695, 550] on button "Finalizar" at bounding box center [653, 548] width 371 height 37
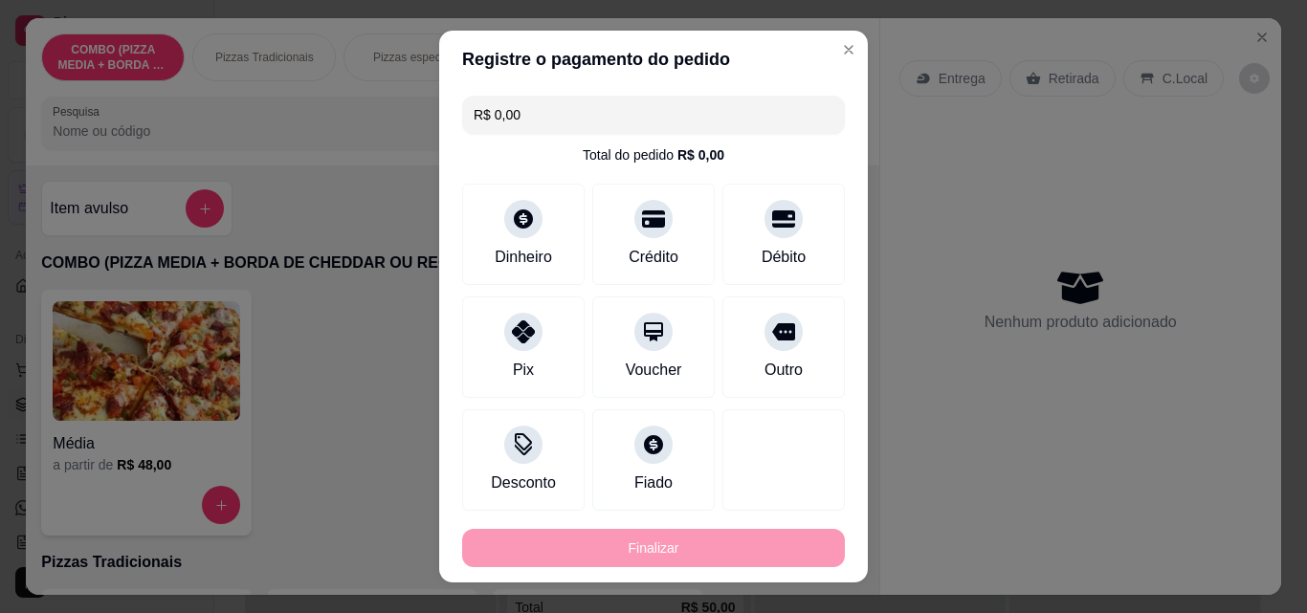
type input "-R$ 48,00"
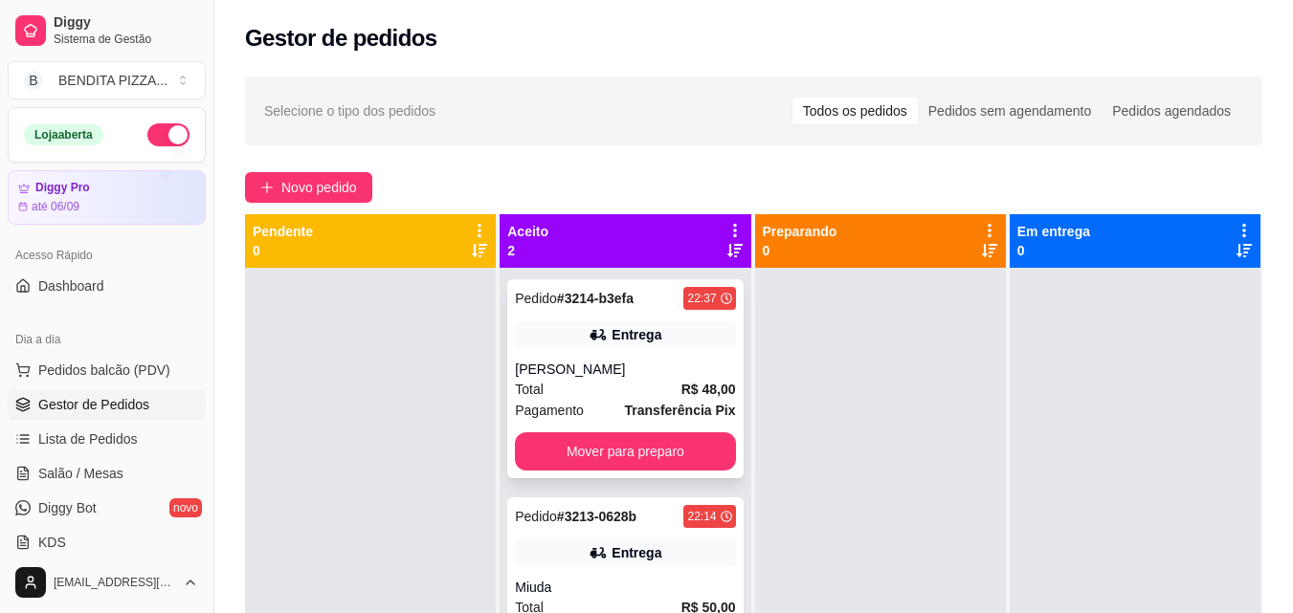
click at [683, 406] on strong "Transferência Pix" at bounding box center [680, 410] width 111 height 15
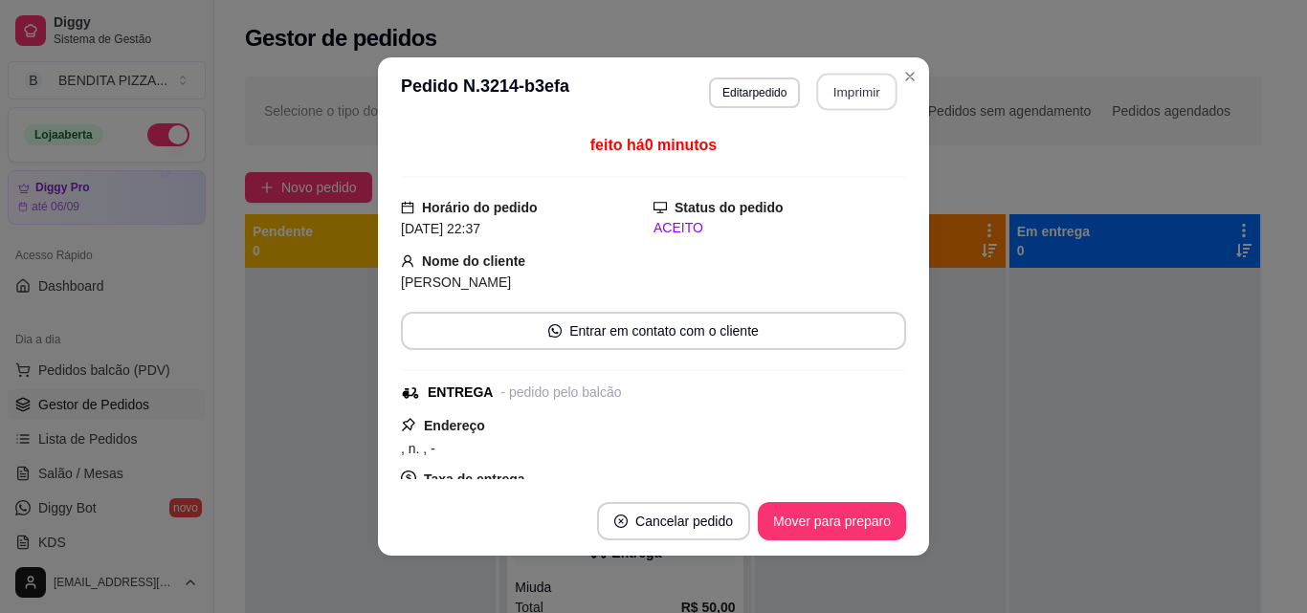
click at [838, 84] on button "Imprimir" at bounding box center [857, 92] width 80 height 37
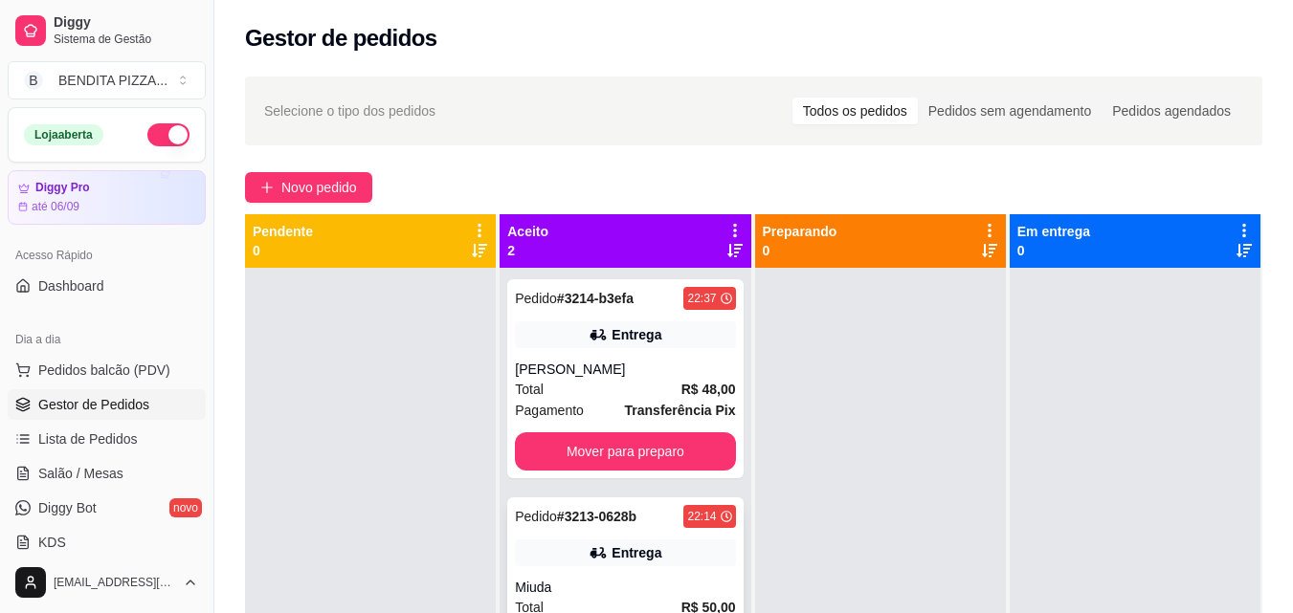
click at [637, 593] on div "Miuda" at bounding box center [625, 587] width 220 height 19
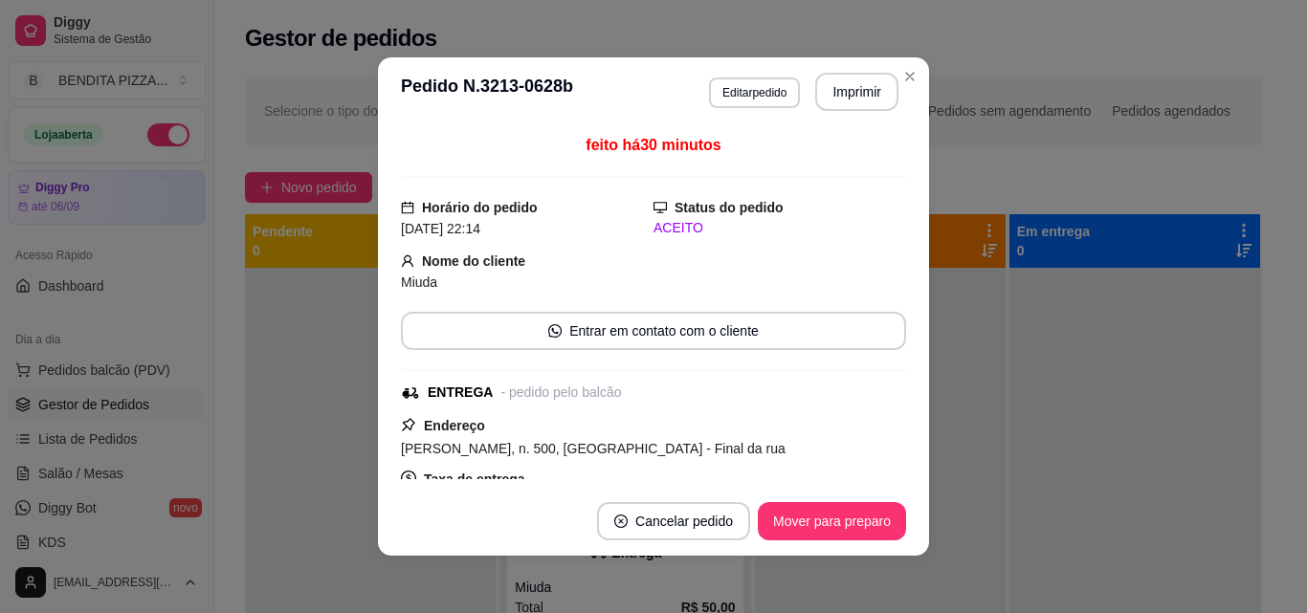
click at [850, 500] on footer "Cancelar pedido Mover para preparo" at bounding box center [653, 521] width 551 height 69
click at [812, 514] on button "Mover para preparo" at bounding box center [832, 521] width 148 height 38
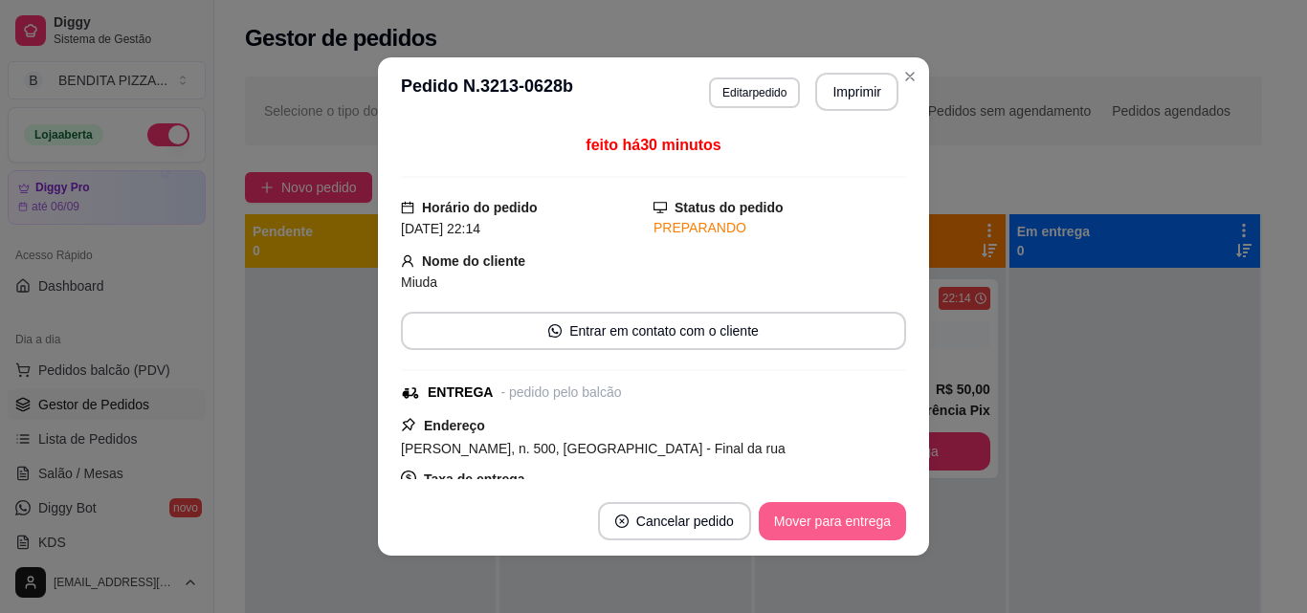
click at [812, 514] on button "Mover para entrega" at bounding box center [832, 521] width 147 height 38
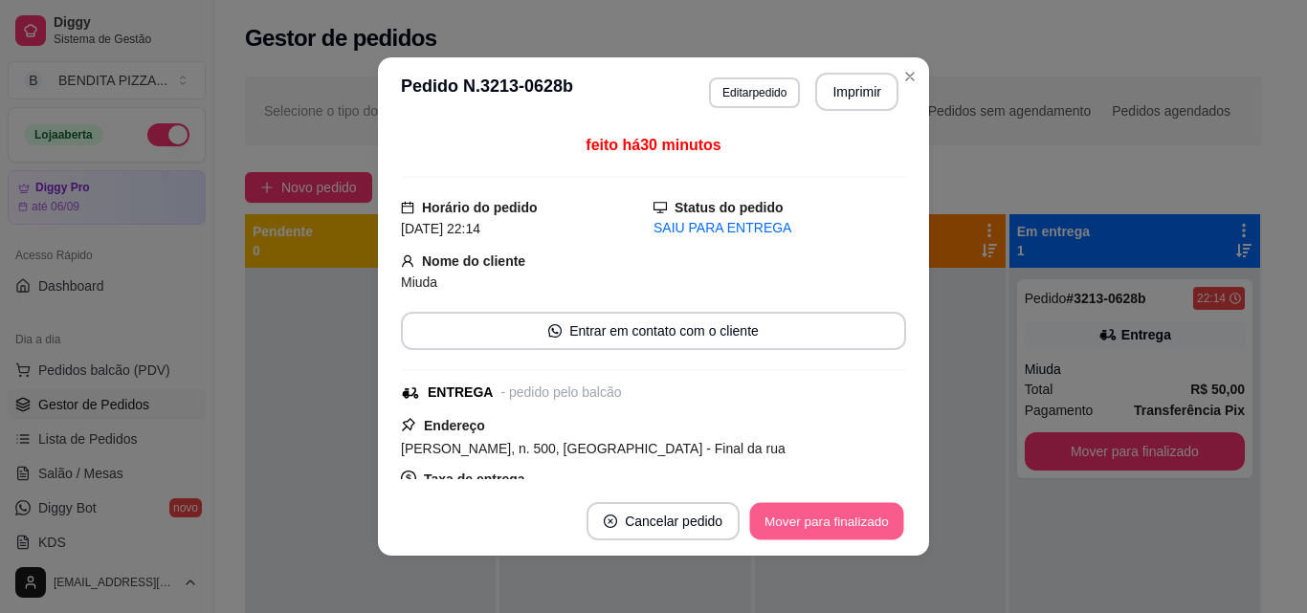
click at [812, 514] on button "Mover para finalizado" at bounding box center [827, 521] width 154 height 37
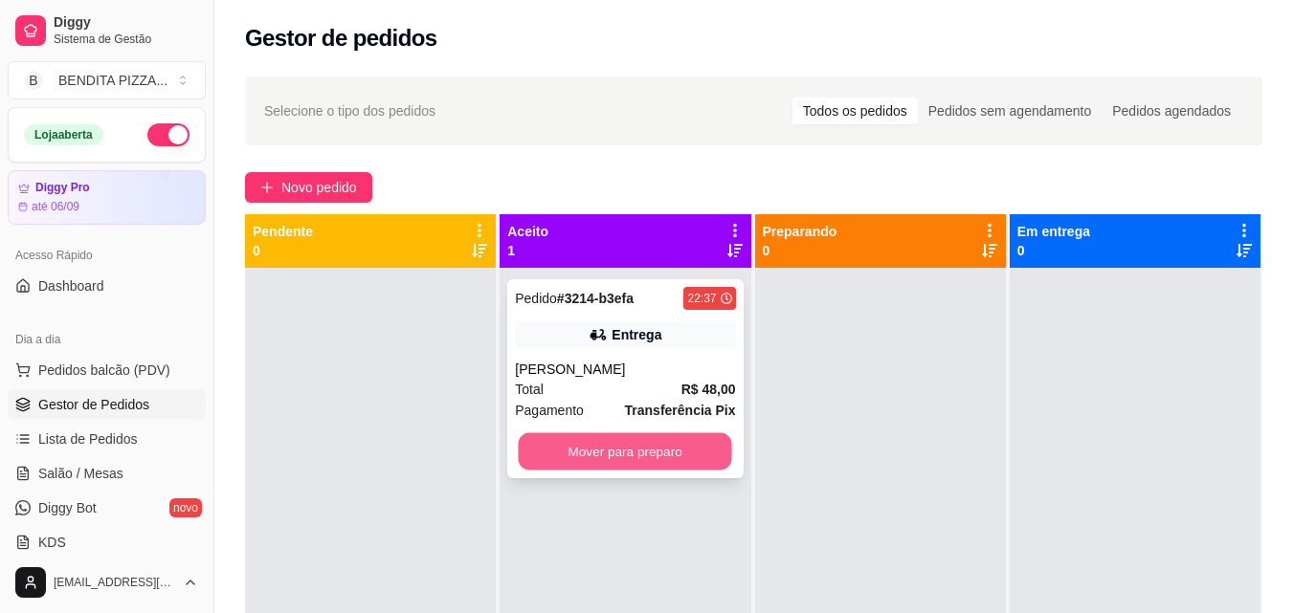
click at [634, 457] on button "Mover para preparo" at bounding box center [625, 451] width 213 height 37
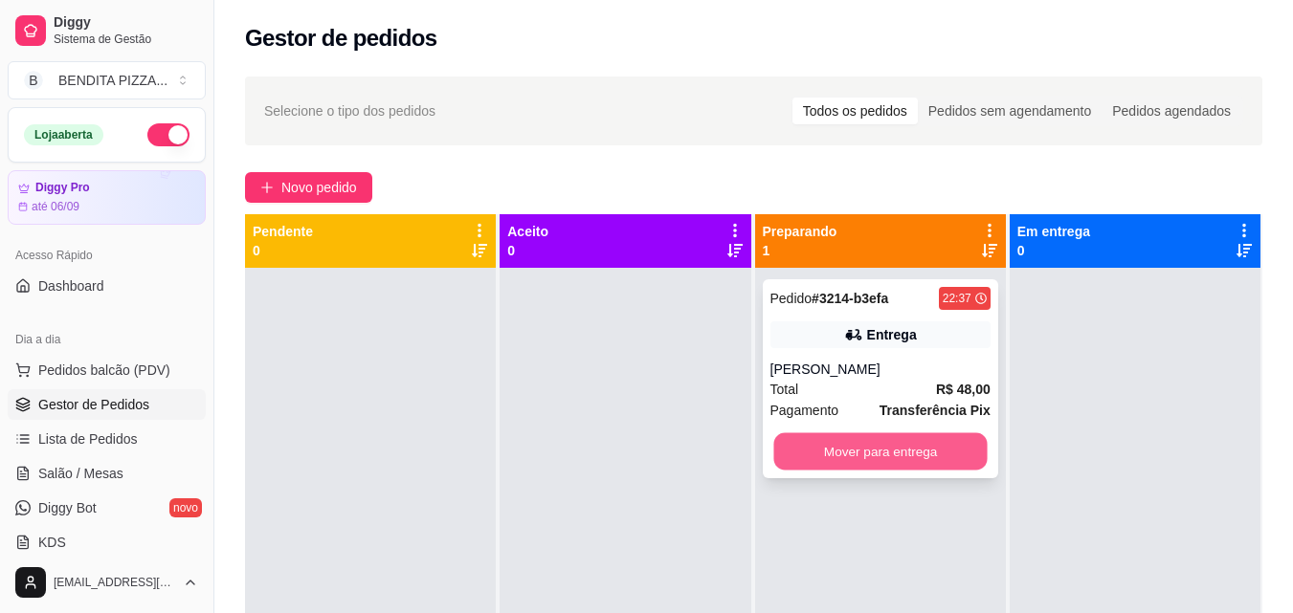
click at [815, 438] on button "Mover para entrega" at bounding box center [879, 451] width 213 height 37
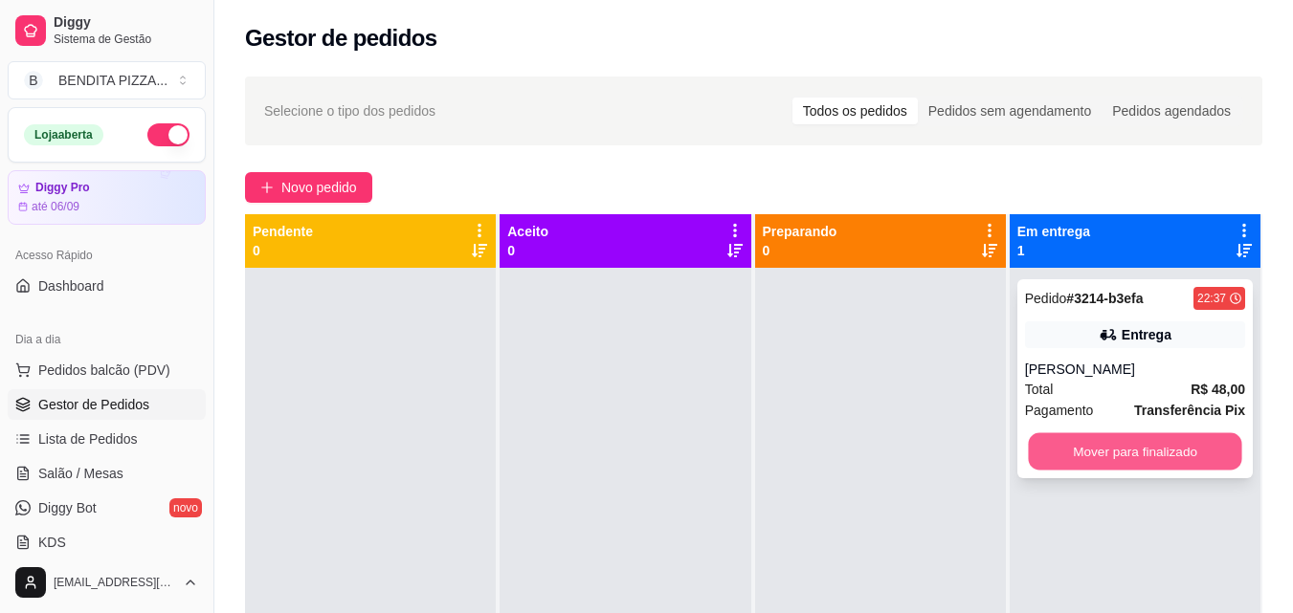
click at [1092, 458] on button "Mover para finalizado" at bounding box center [1134, 451] width 213 height 37
